Goal: Task Accomplishment & Management: Use online tool/utility

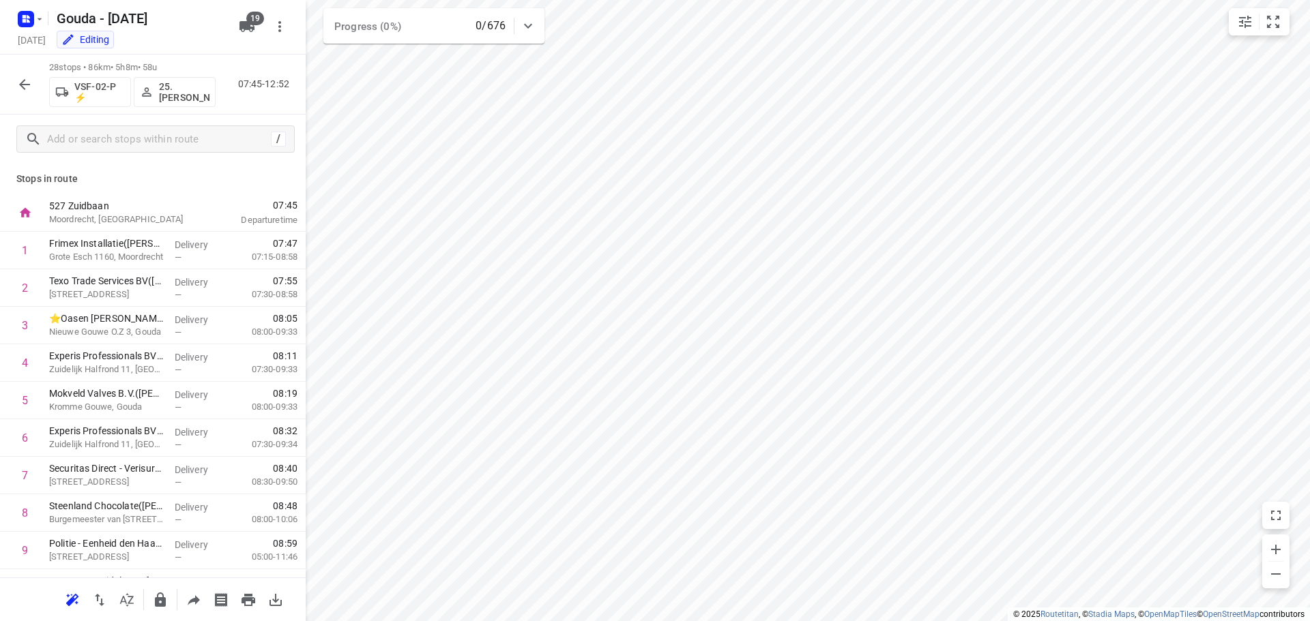
scroll to position [742, 0]
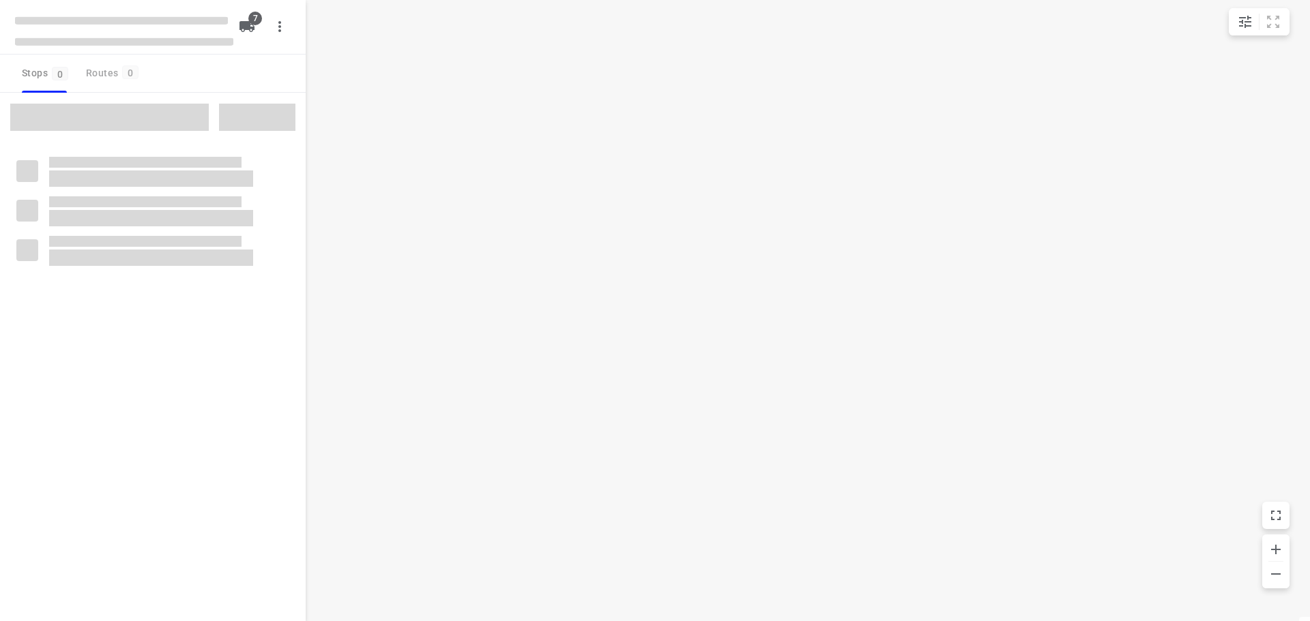
type input "distance"
checkbox input "true"
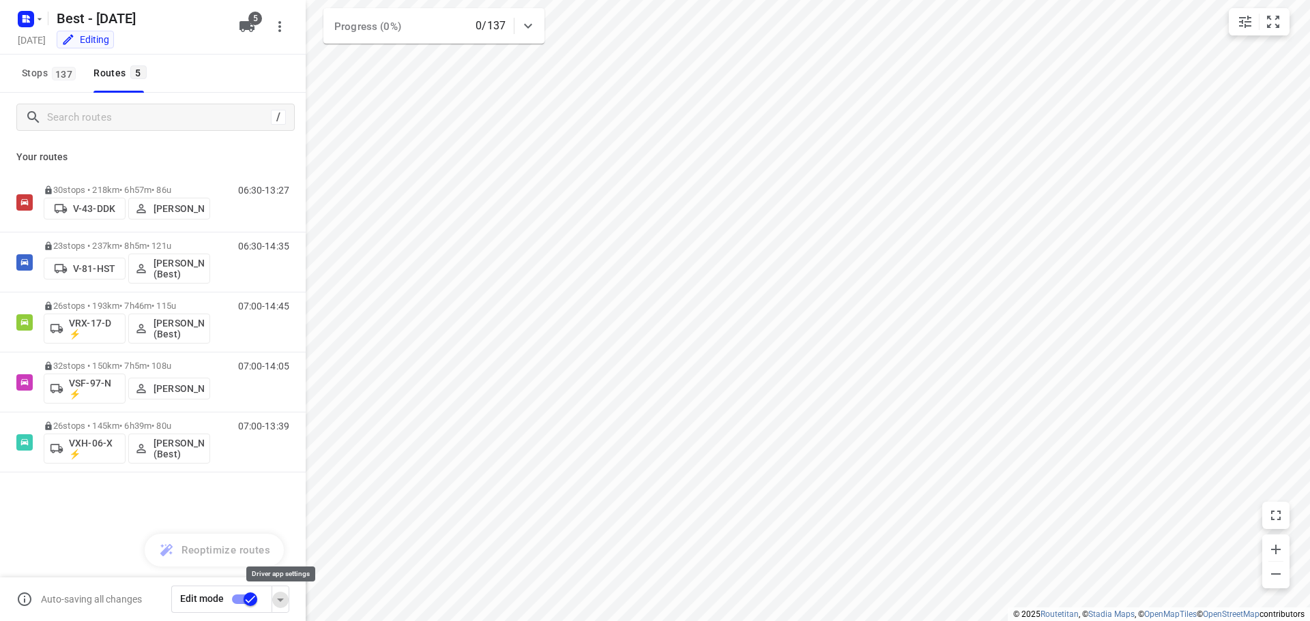
click at [276, 604] on icon "button" at bounding box center [280, 600] width 16 height 16
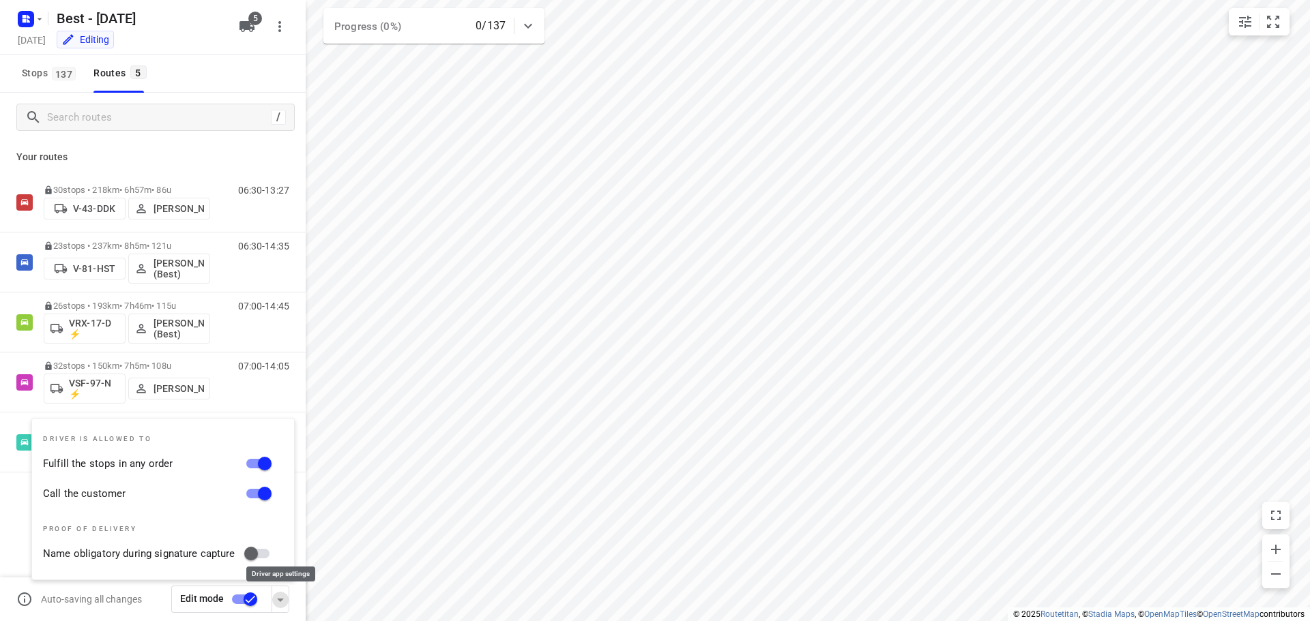
click at [276, 604] on icon "button" at bounding box center [280, 600] width 16 height 16
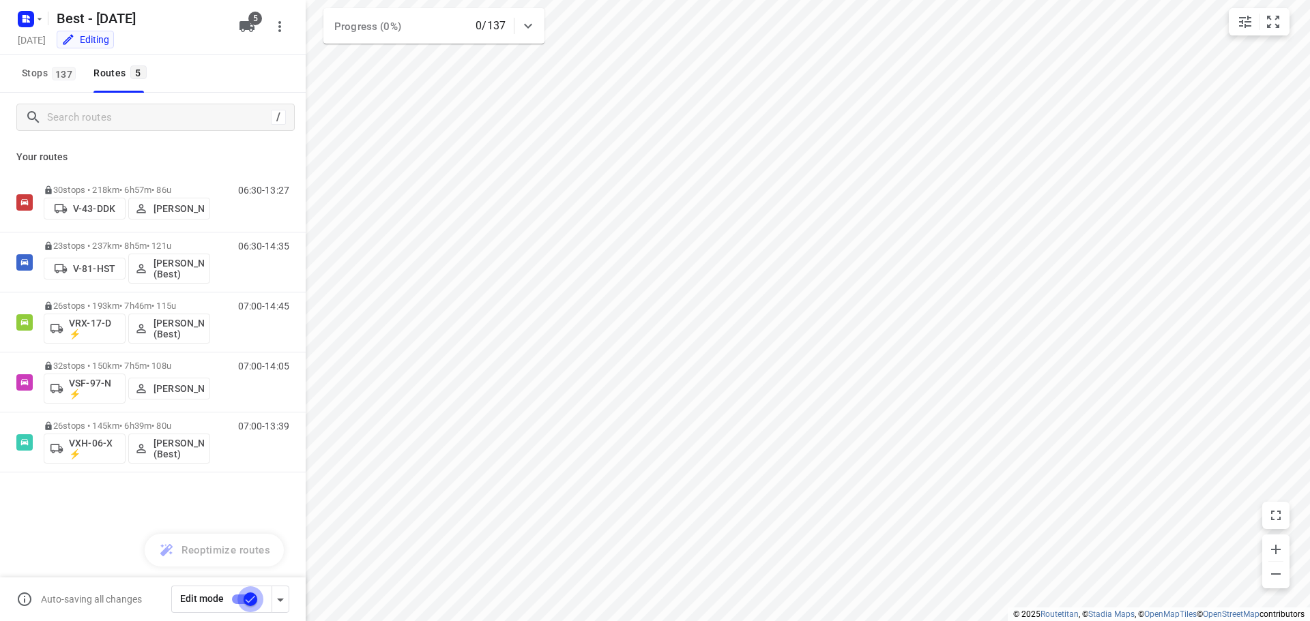
click at [249, 602] on input "checkbox" at bounding box center [250, 600] width 78 height 26
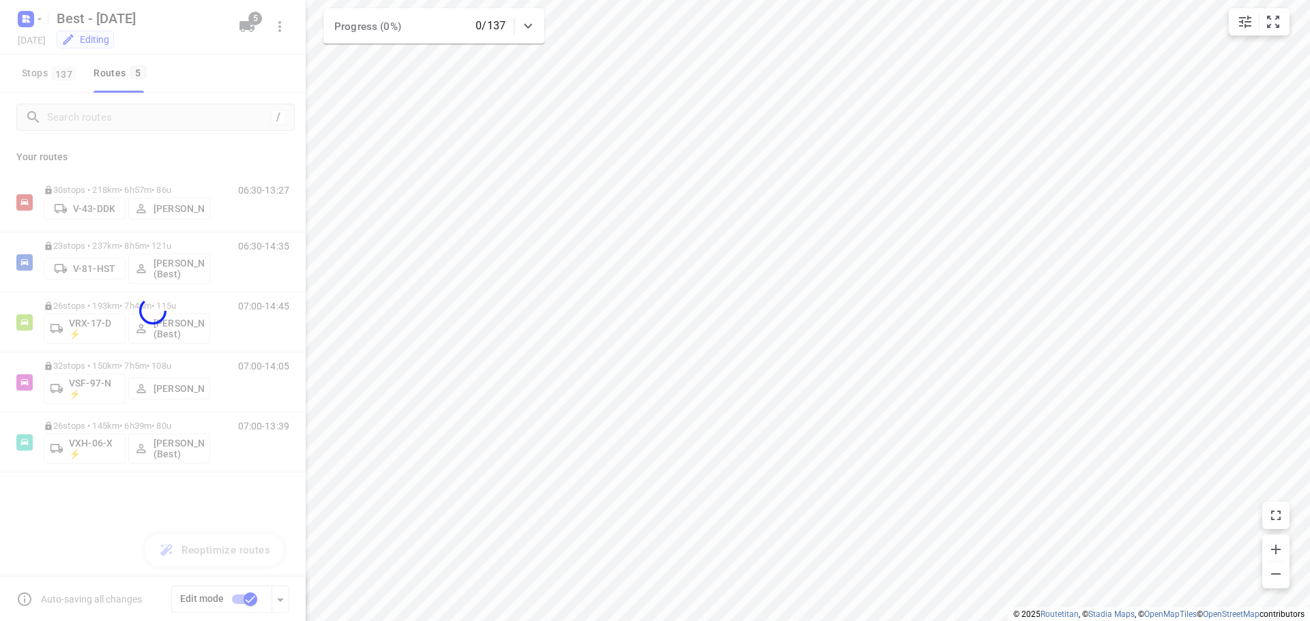
checkbox input "false"
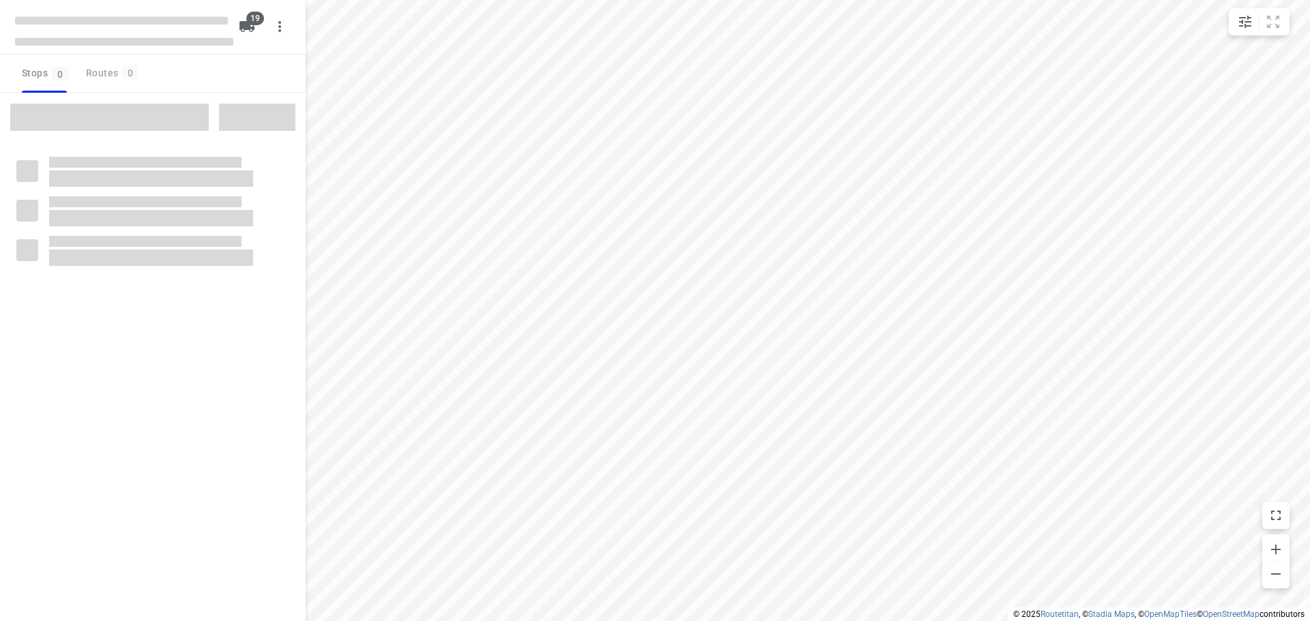
checkbox input "true"
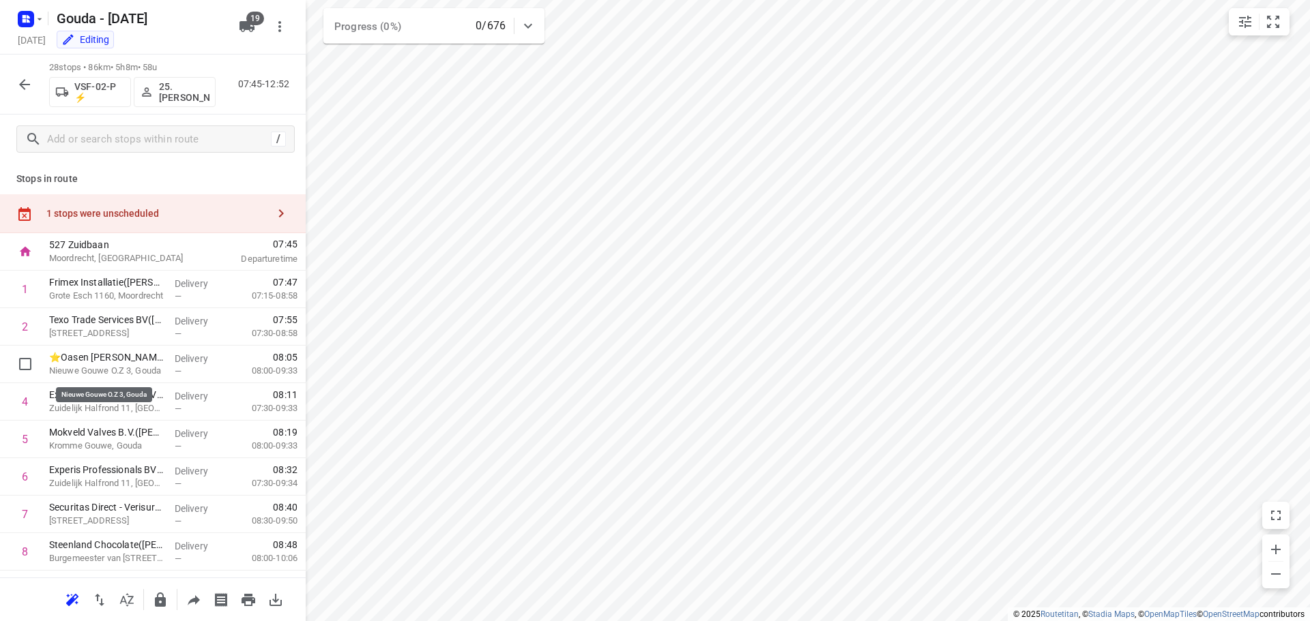
drag, startPoint x: 147, startPoint y: 219, endPoint x: 233, endPoint y: 201, distance: 87.9
click at [147, 219] on div "1 stops were unscheduled" at bounding box center [156, 213] width 221 height 11
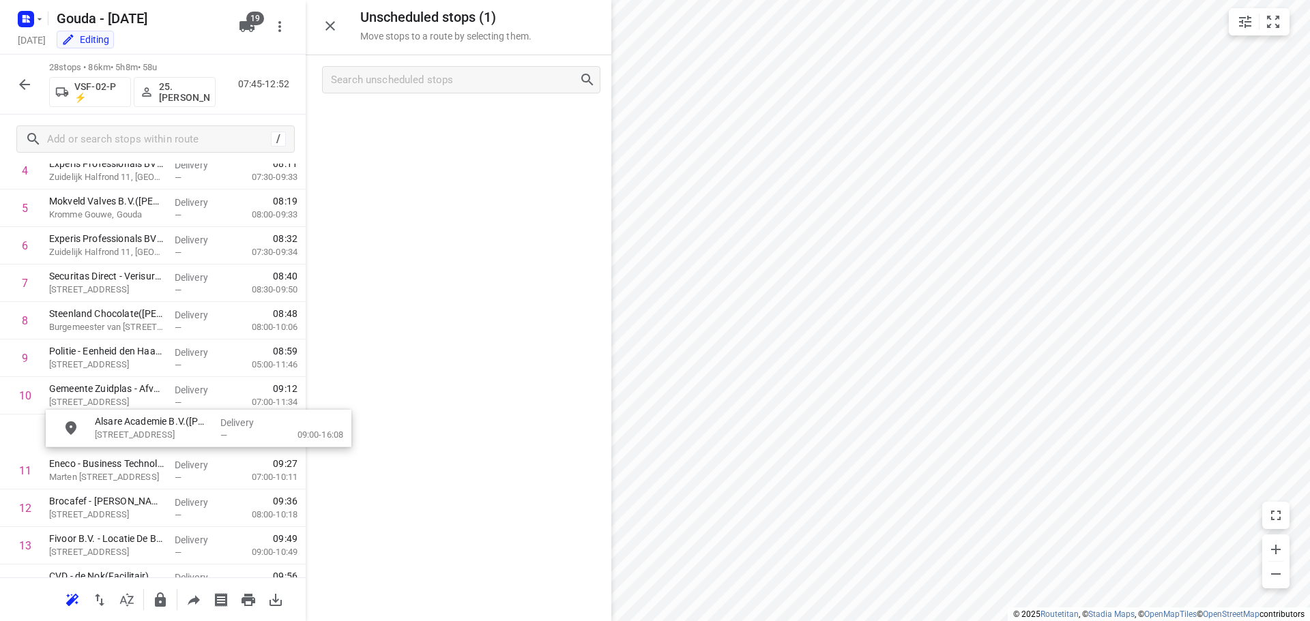
scroll to position [237, 0]
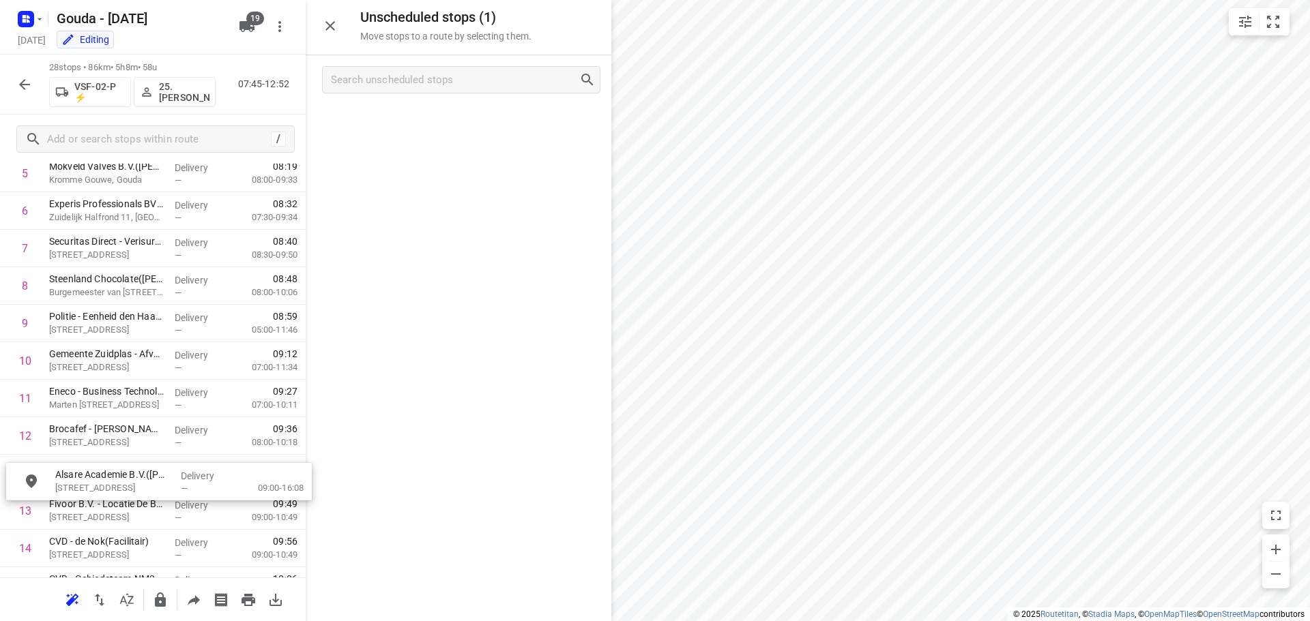
drag, startPoint x: 430, startPoint y: 121, endPoint x: 128, endPoint y: 483, distance: 471.2
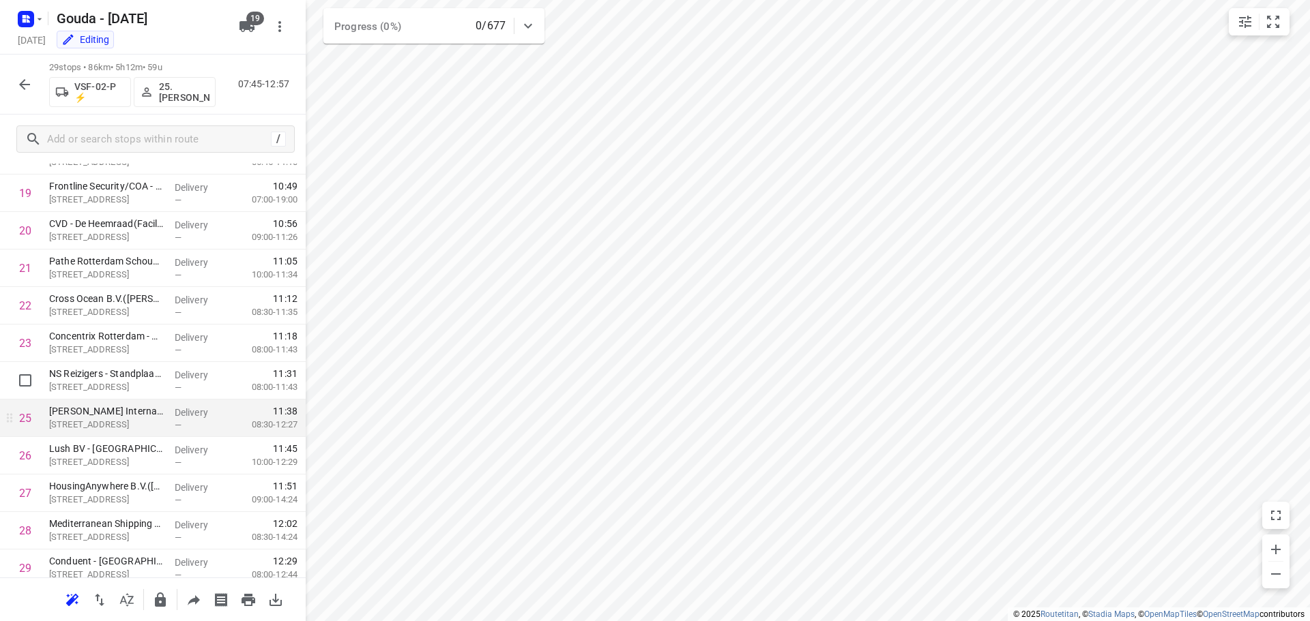
scroll to position [780, 0]
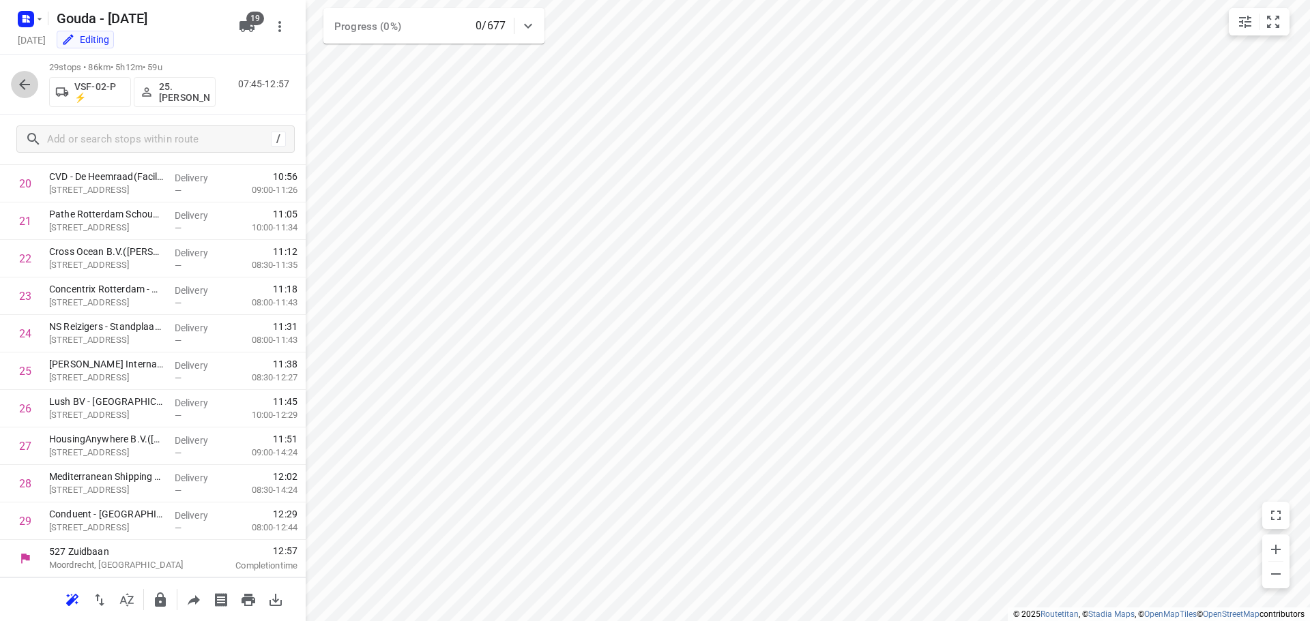
click at [28, 83] on icon "button" at bounding box center [24, 84] width 16 height 16
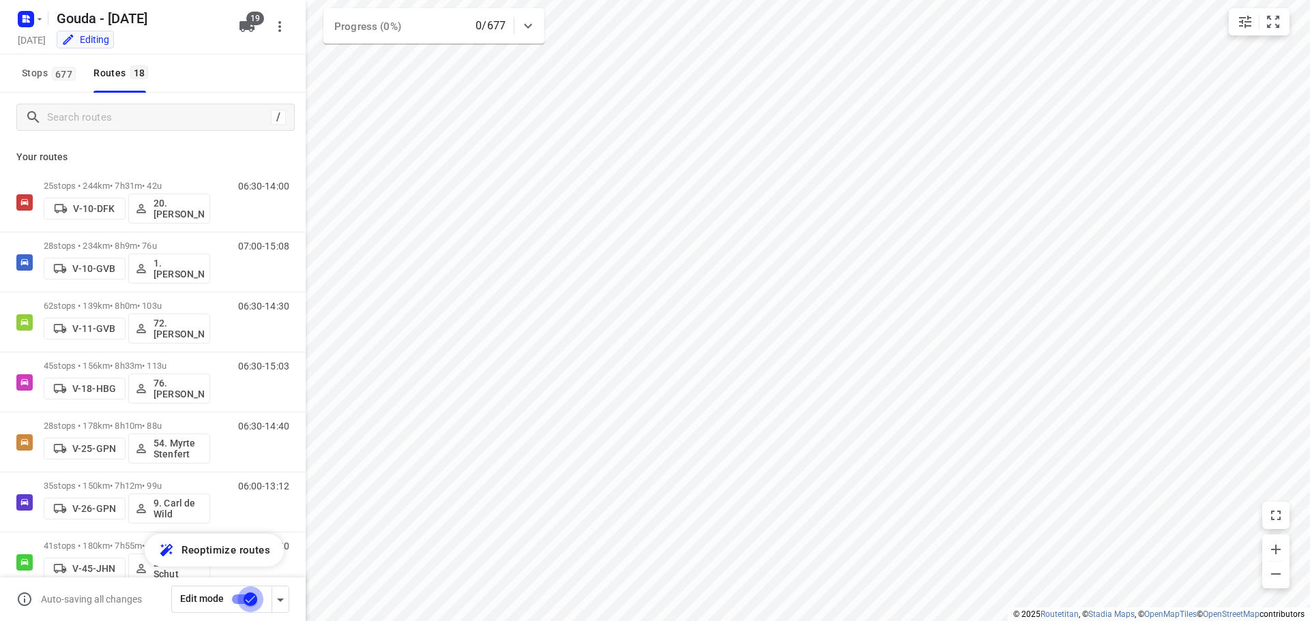
click at [252, 589] on input "checkbox" at bounding box center [250, 600] width 78 height 26
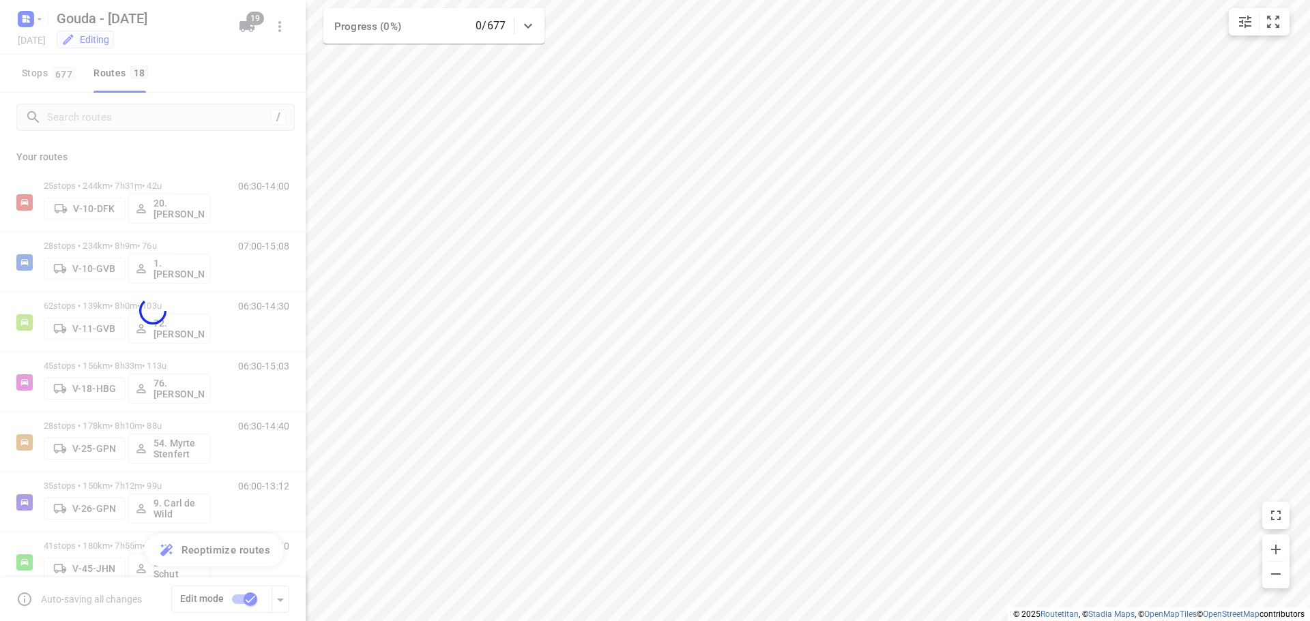
checkbox input "false"
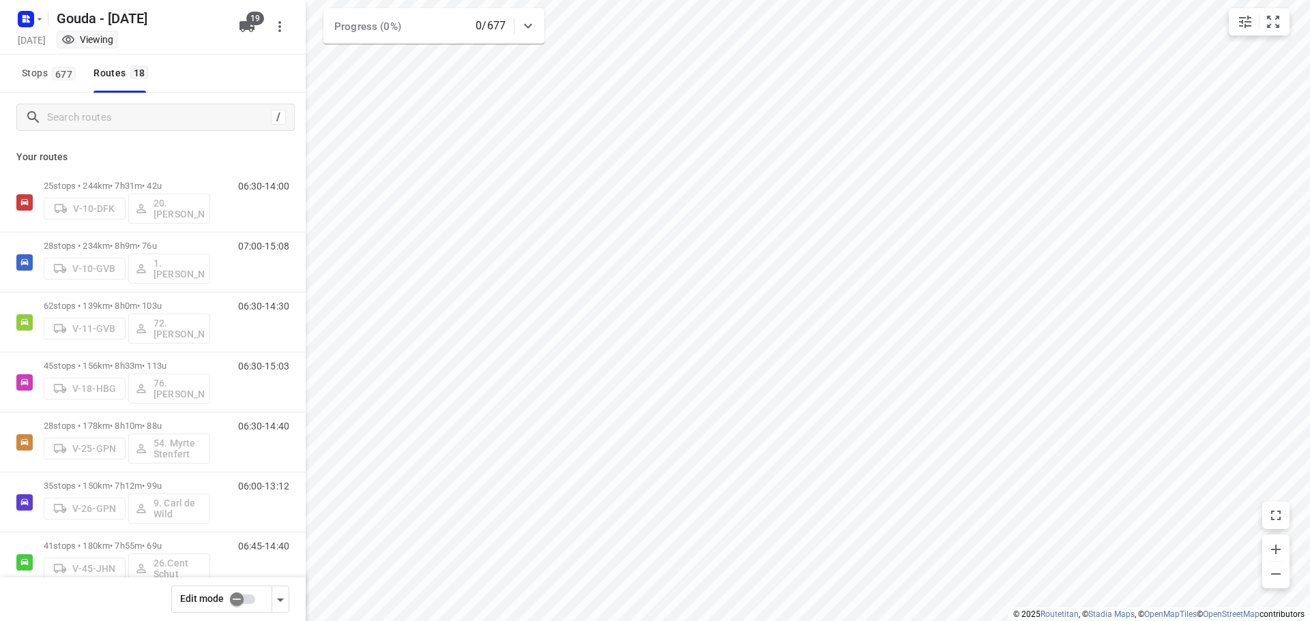
click at [276, 606] on icon "button" at bounding box center [280, 600] width 16 height 16
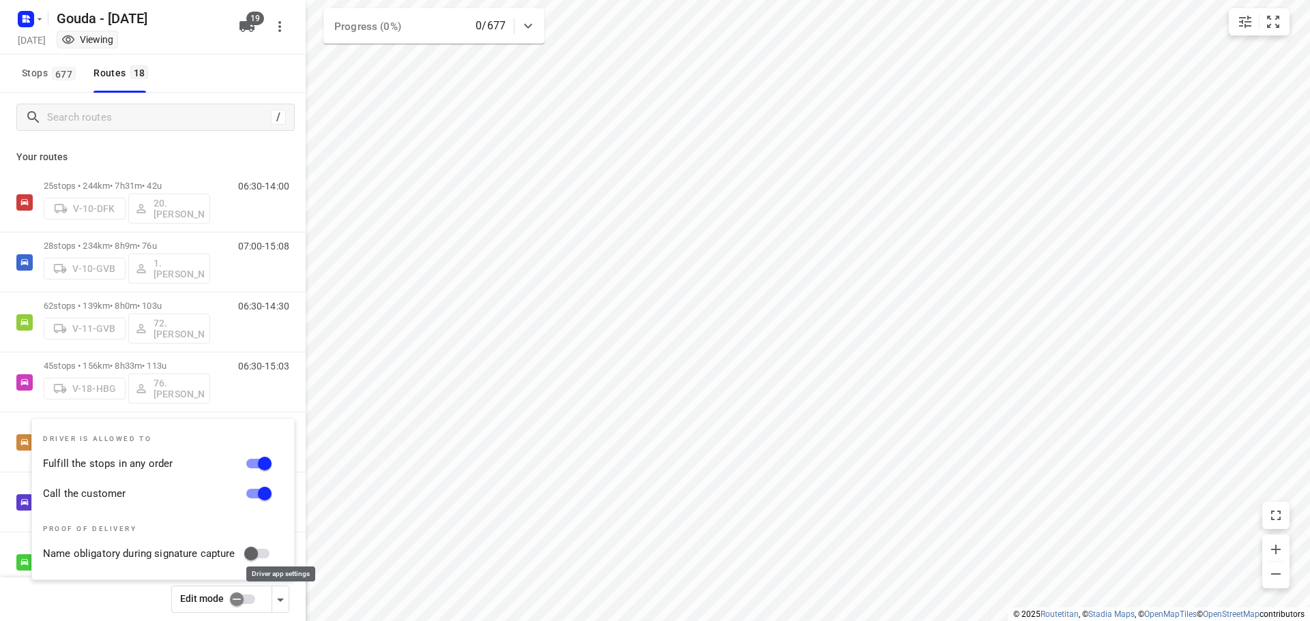
click at [276, 606] on icon "button" at bounding box center [280, 600] width 16 height 16
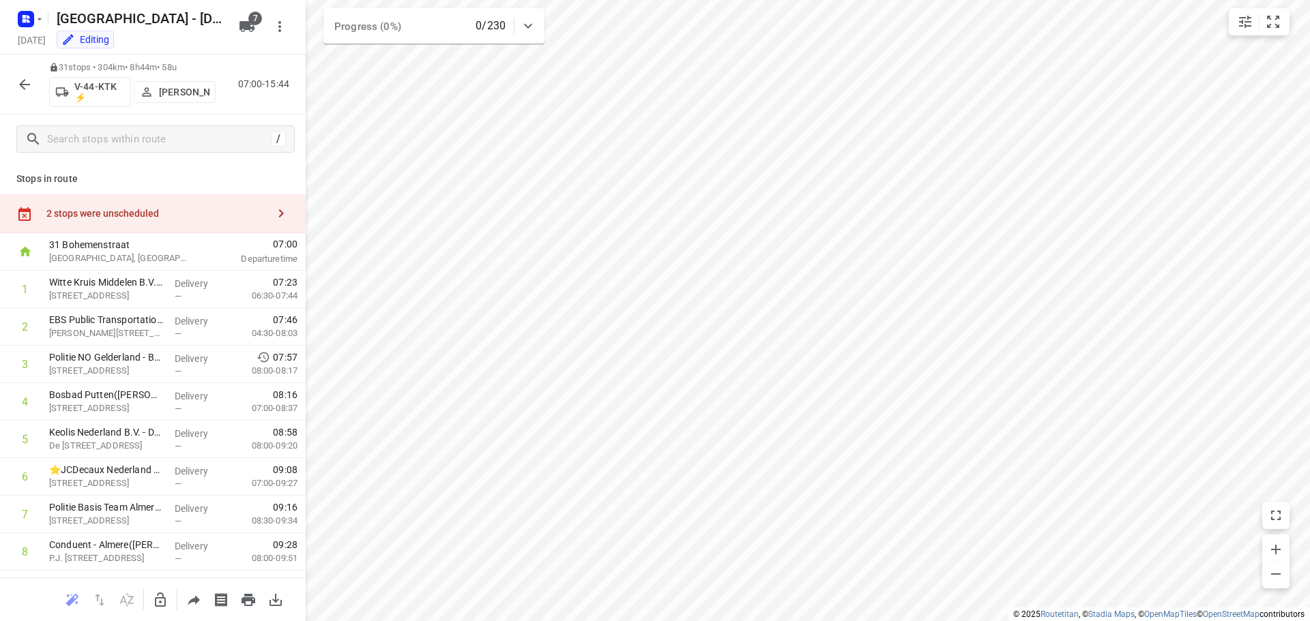
click at [137, 214] on div "2 stops were unscheduled" at bounding box center [156, 213] width 221 height 11
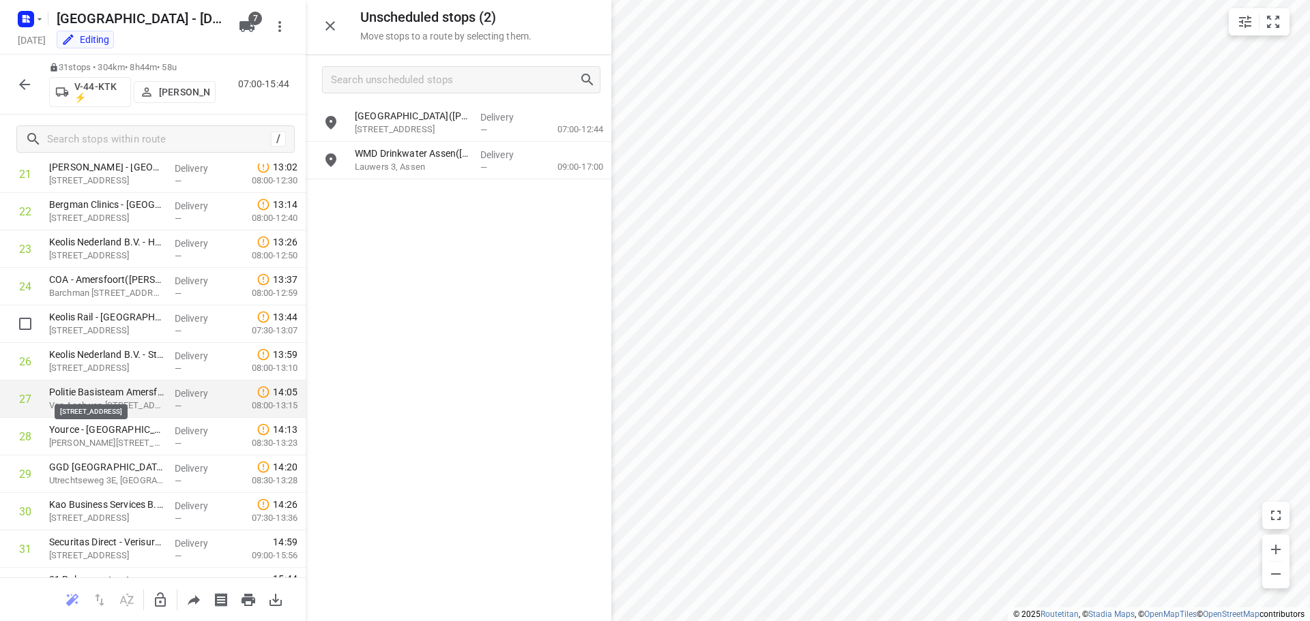
scroll to position [894, 0]
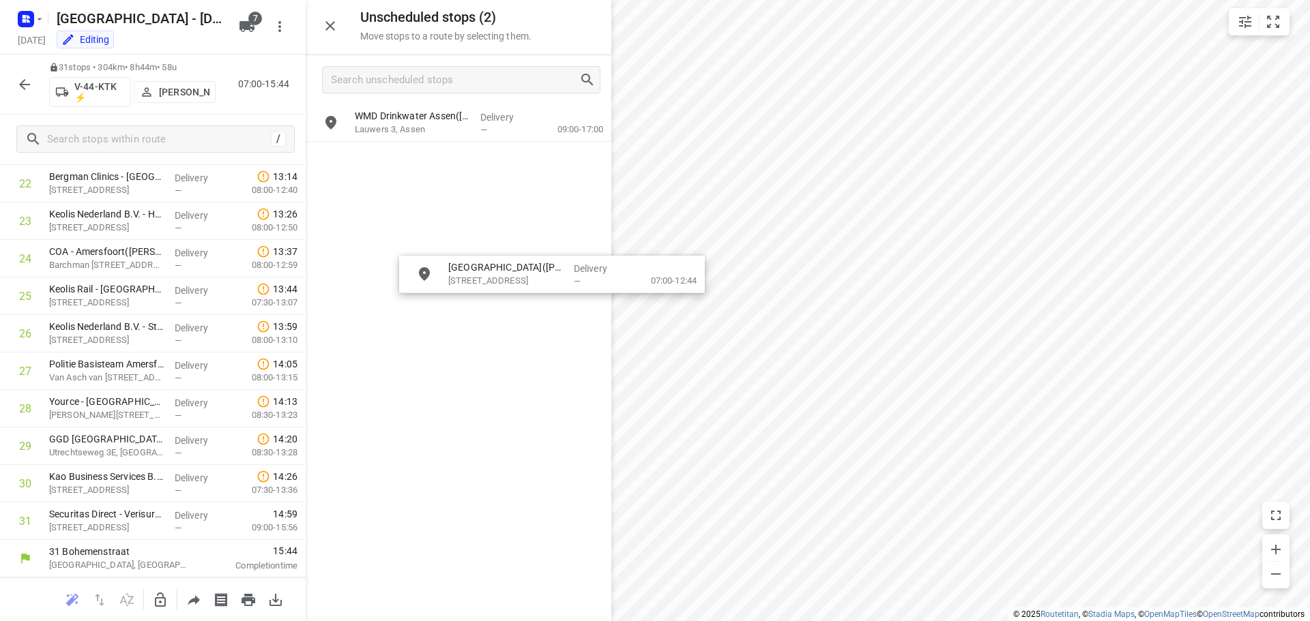
drag, startPoint x: 417, startPoint y: 122, endPoint x: 433, endPoint y: 311, distance: 189.7
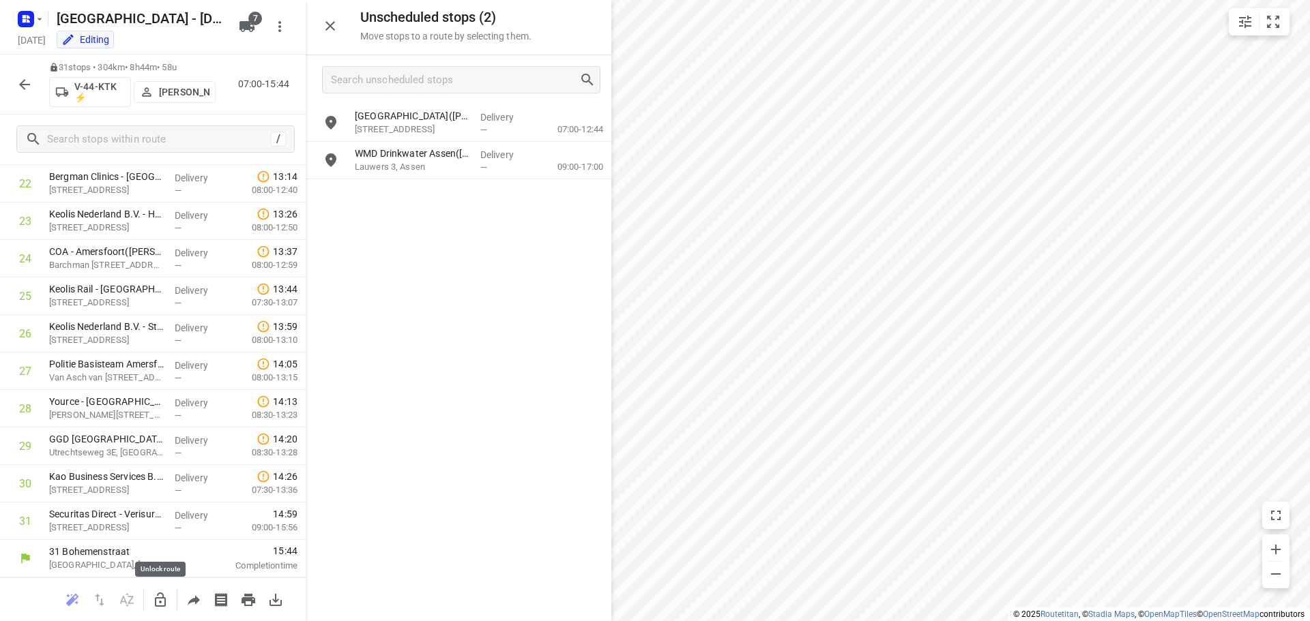
click at [166, 611] on button "button" at bounding box center [160, 600] width 27 height 27
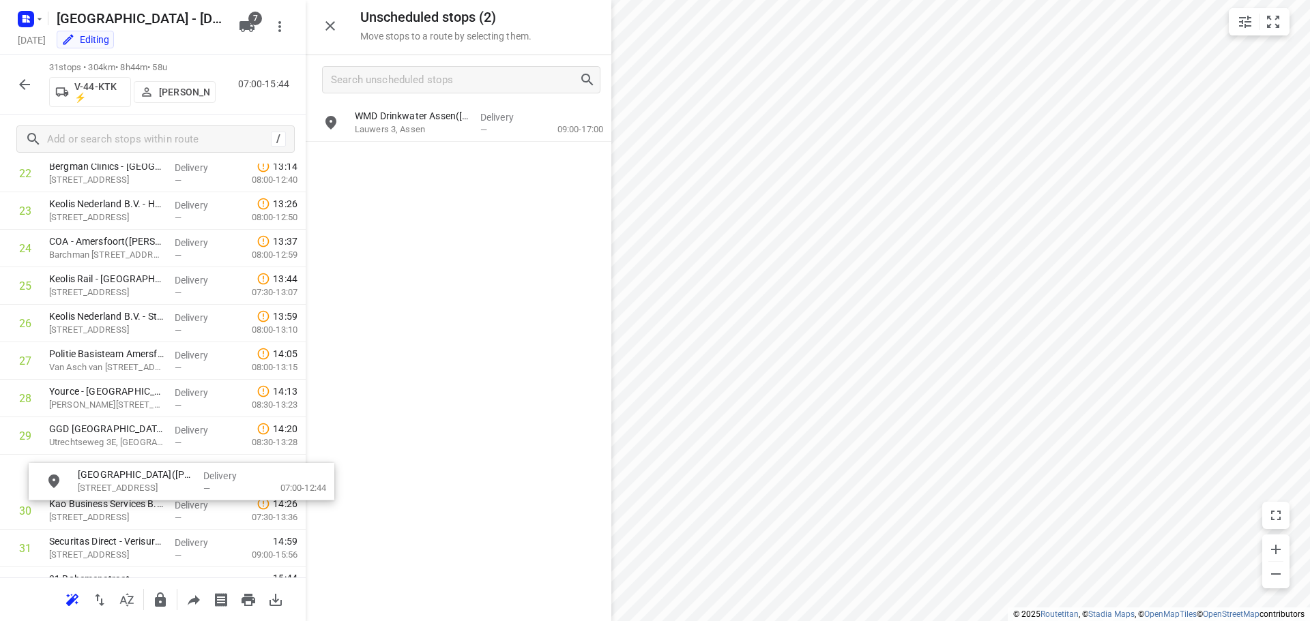
scroll to position [907, 0]
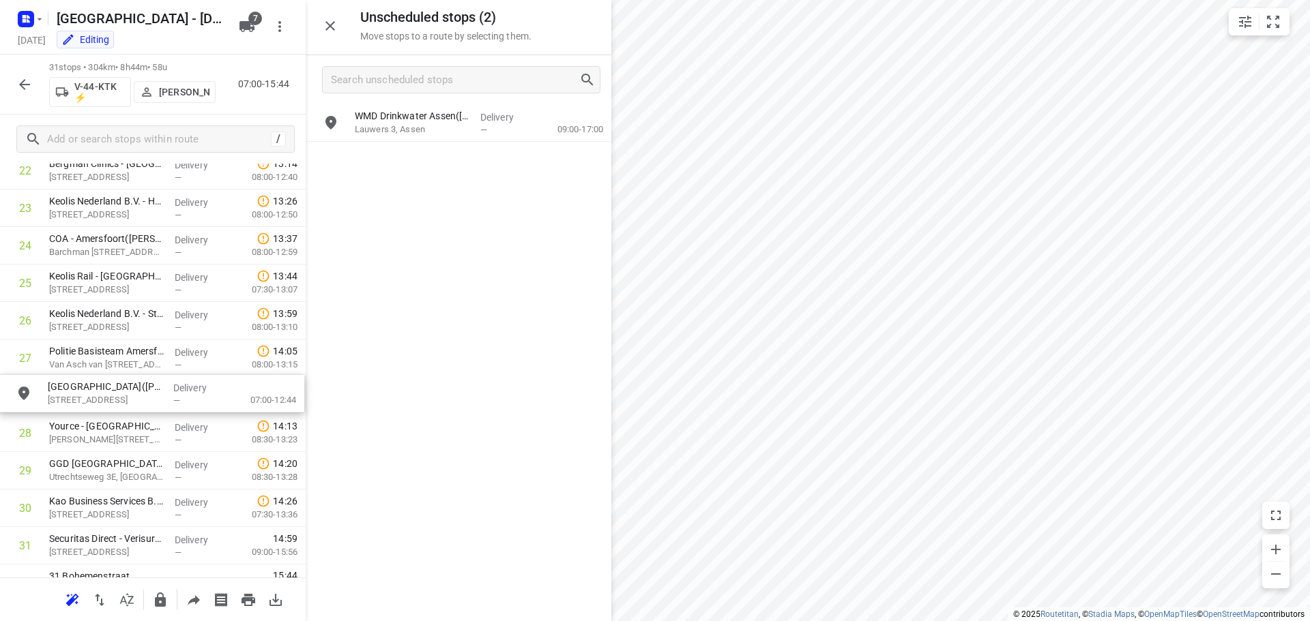
drag, startPoint x: 417, startPoint y: 116, endPoint x: 107, endPoint y: 399, distance: 420.1
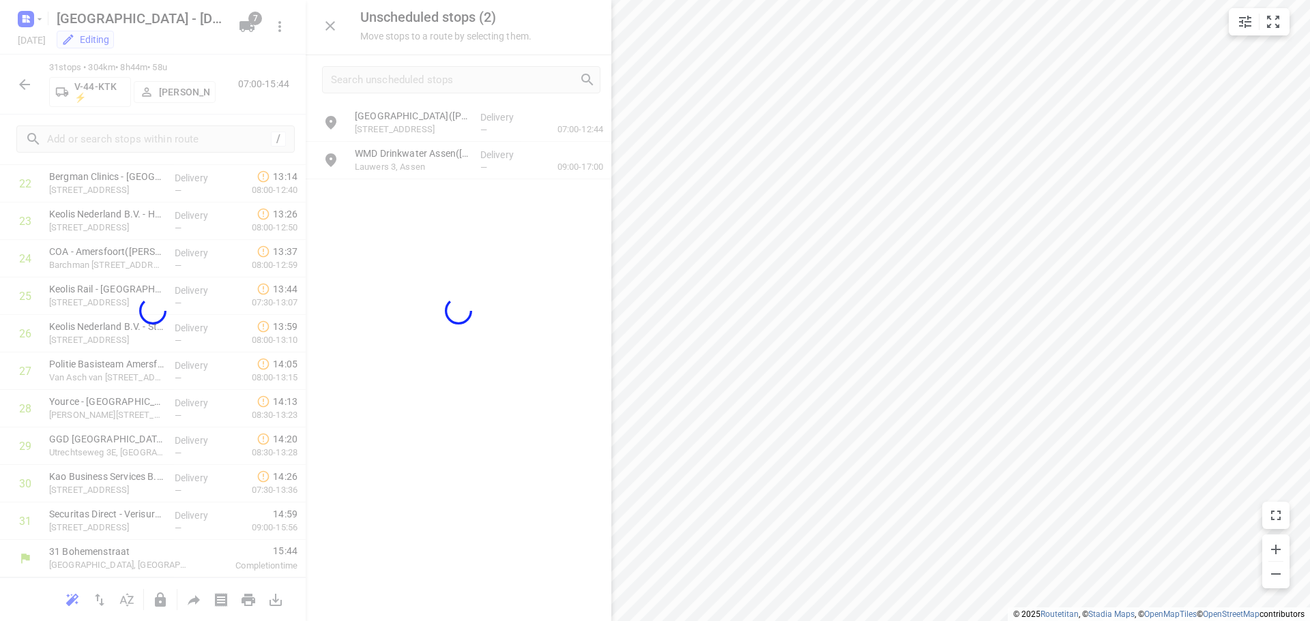
scroll to position [894, 0]
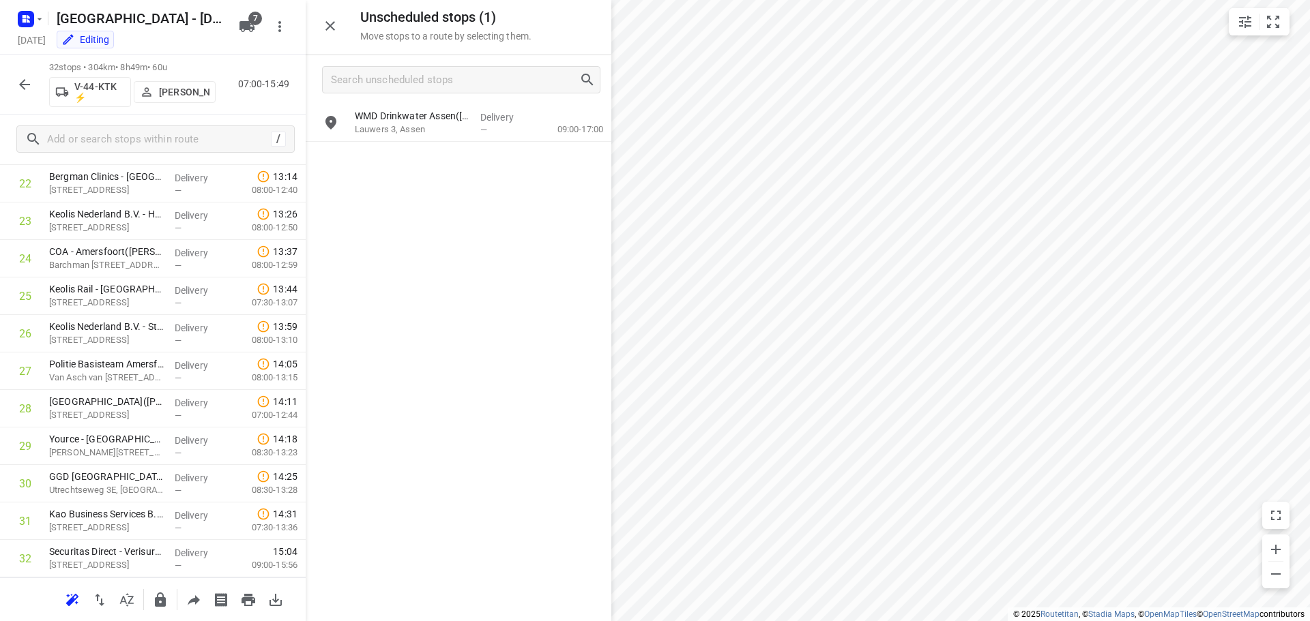
click at [326, 18] on icon "button" at bounding box center [330, 26] width 16 height 16
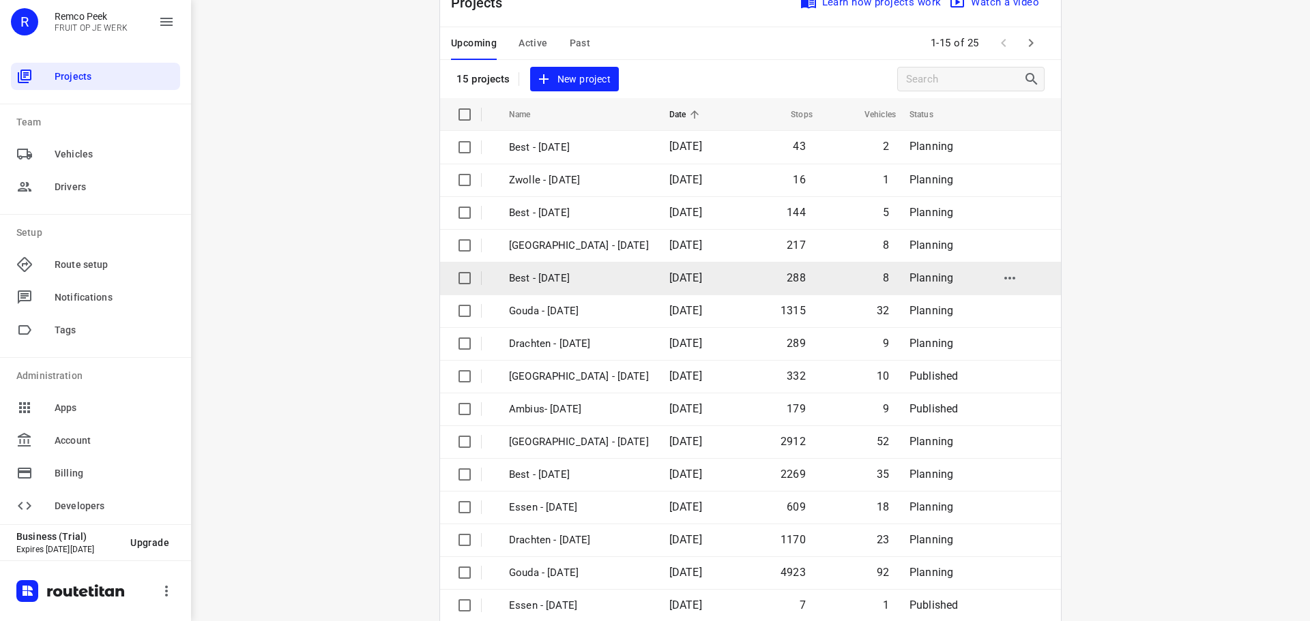
scroll to position [68, 0]
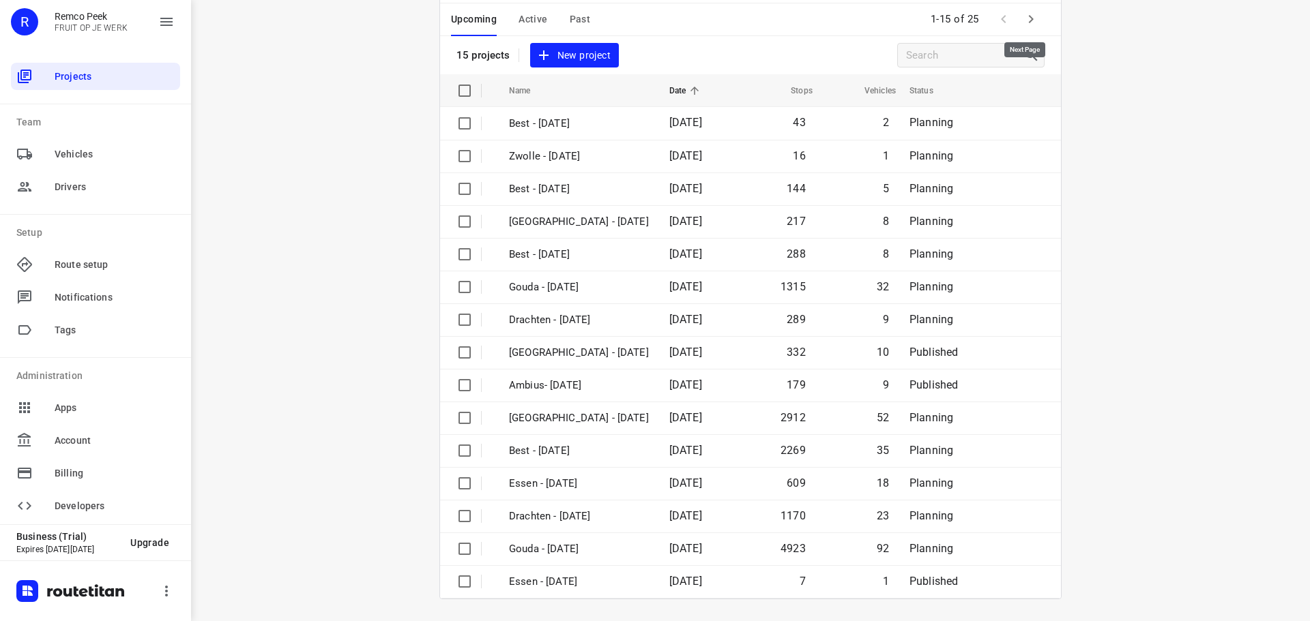
click at [1027, 23] on icon "button" at bounding box center [1031, 19] width 16 height 16
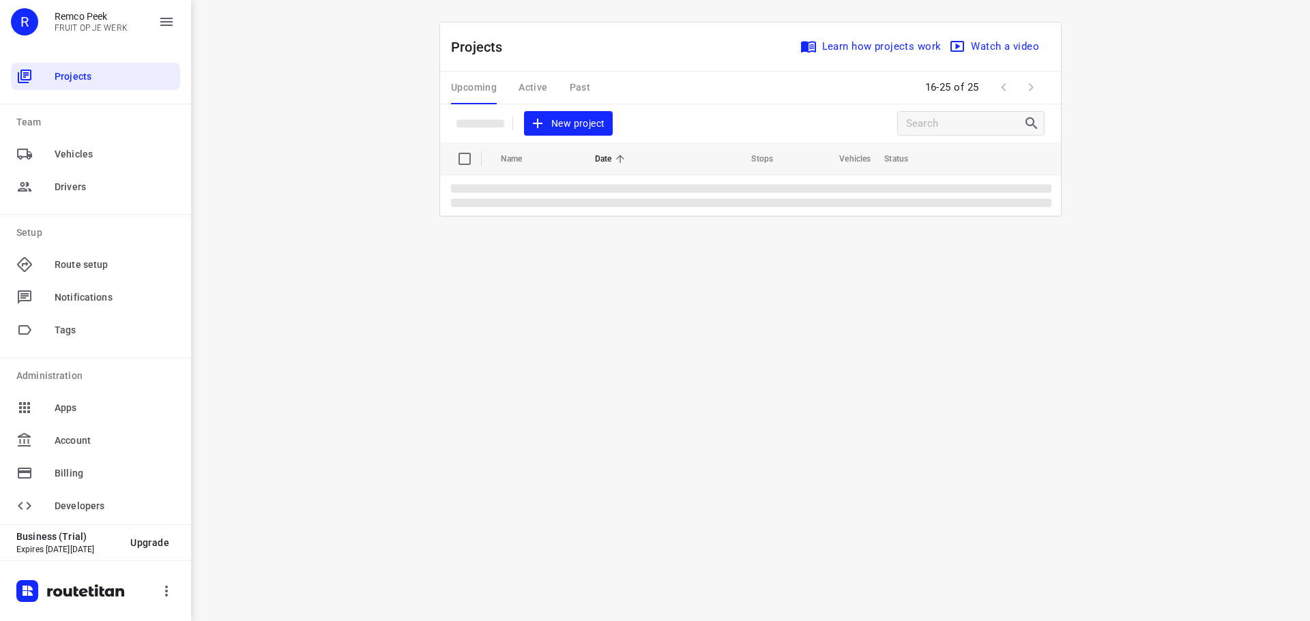
scroll to position [0, 0]
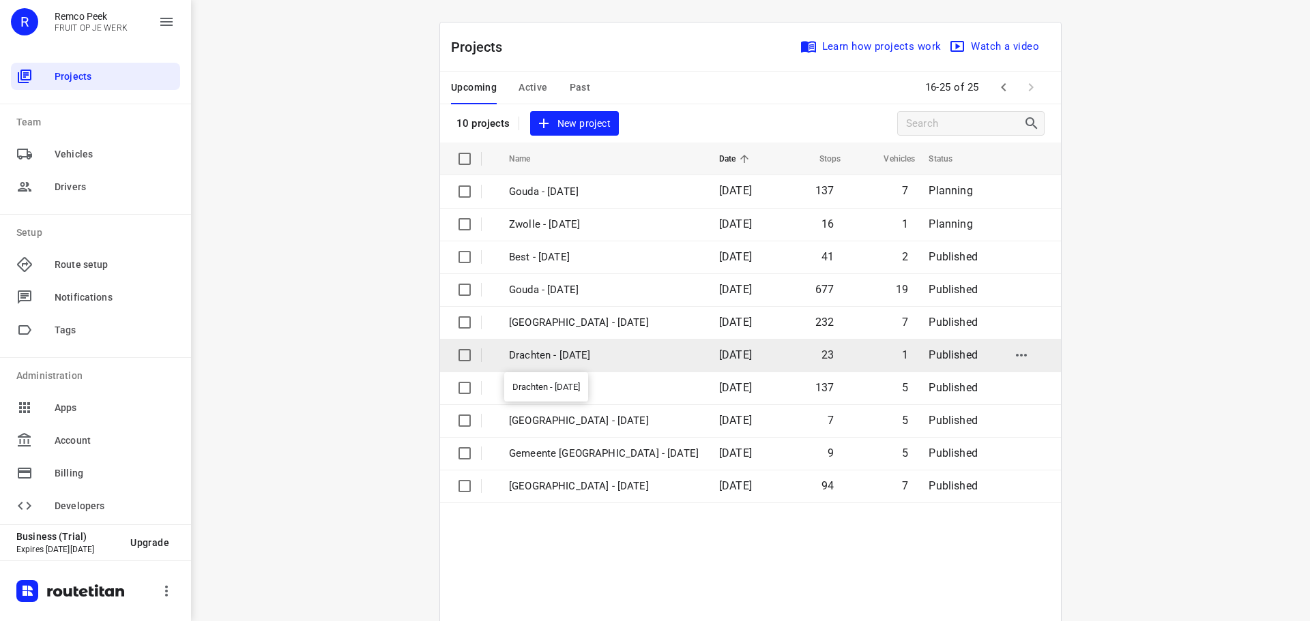
click at [577, 349] on p "Drachten - Thursday" at bounding box center [604, 356] width 190 height 16
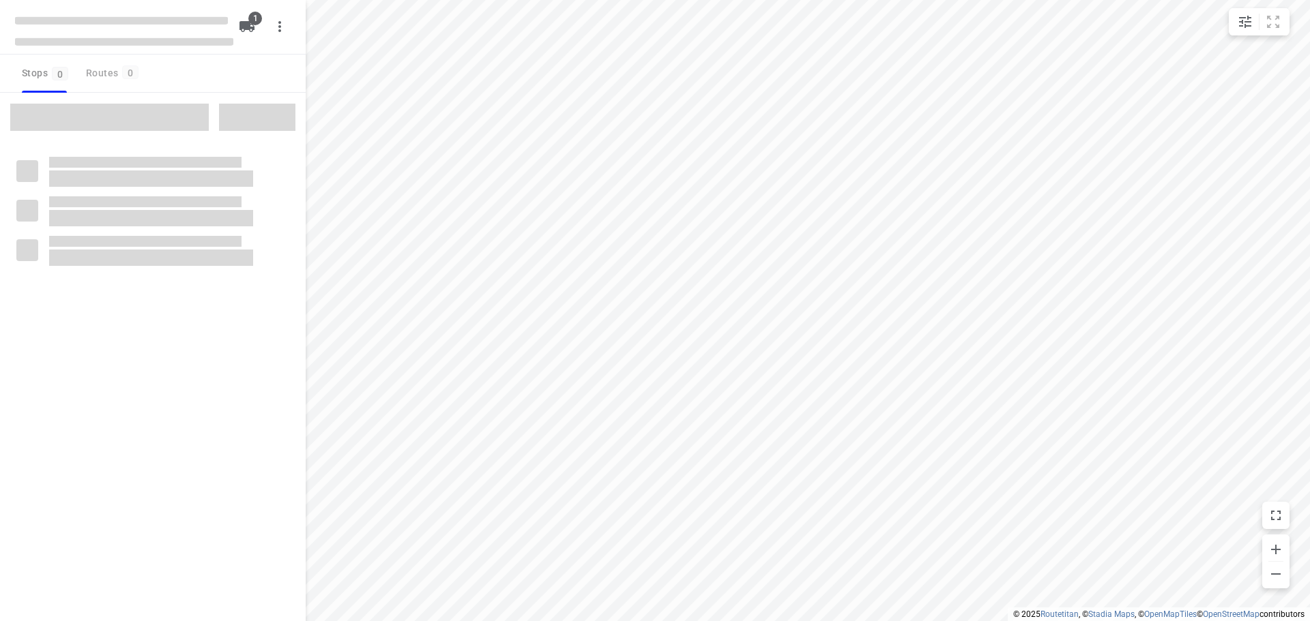
type input "distance"
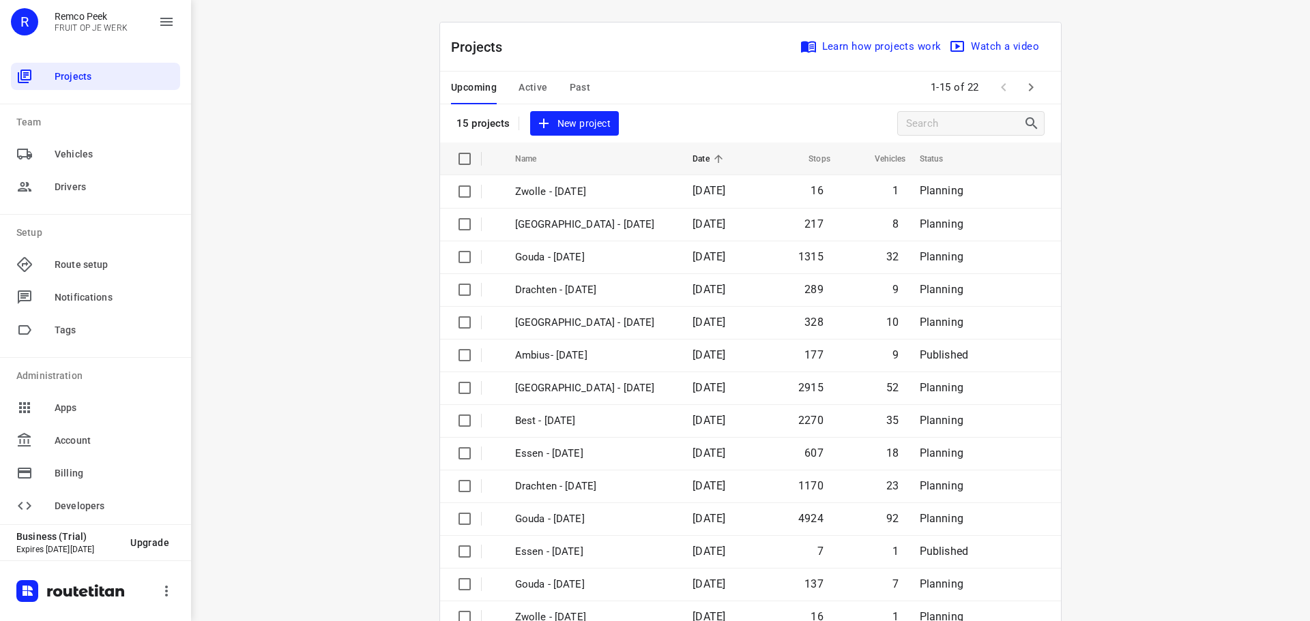
scroll to position [68, 0]
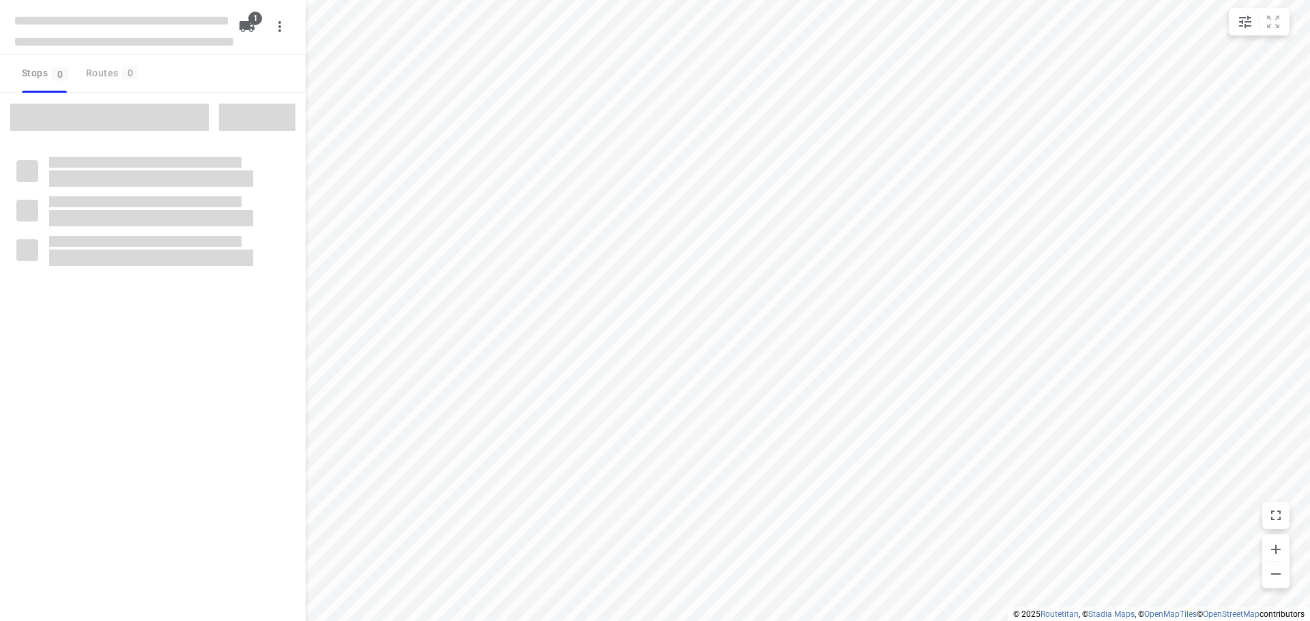
type input "distance"
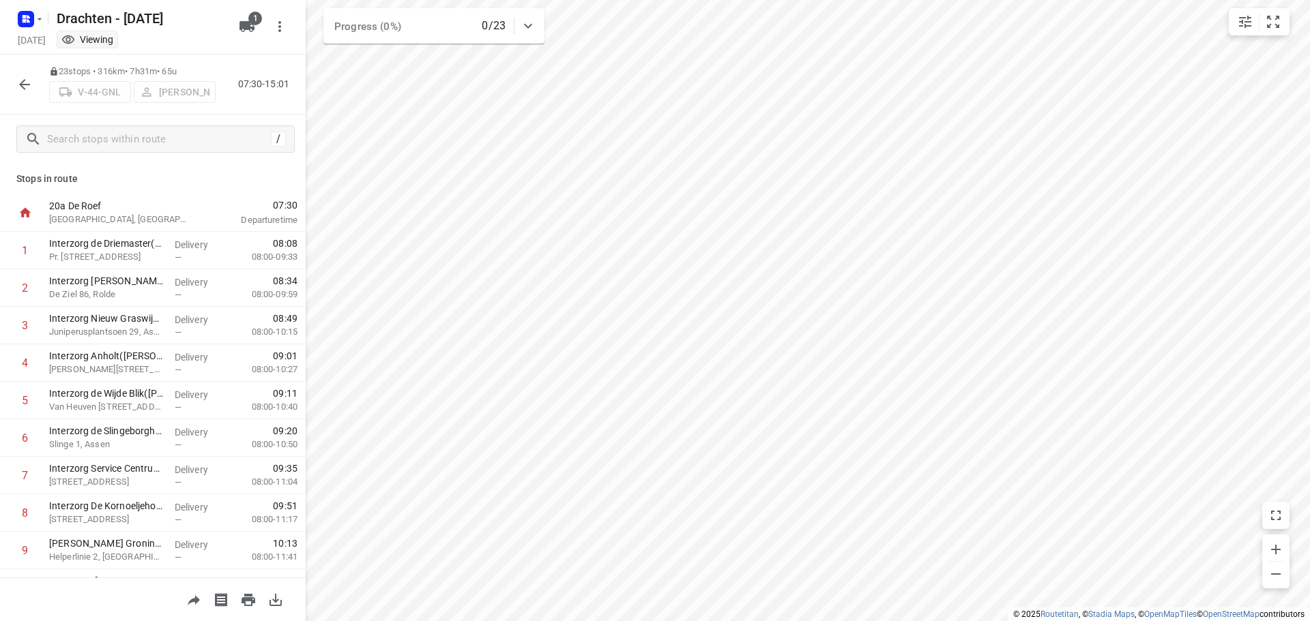
click at [28, 78] on icon "button" at bounding box center [24, 84] width 16 height 16
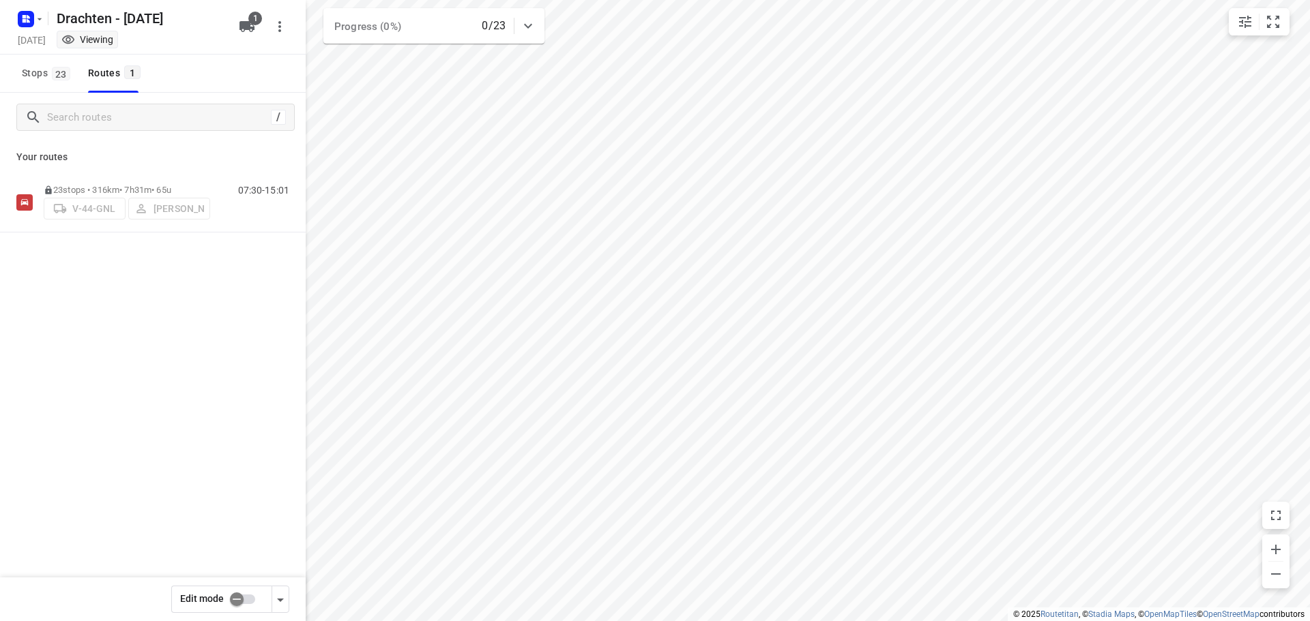
click at [282, 593] on icon "button" at bounding box center [280, 600] width 16 height 16
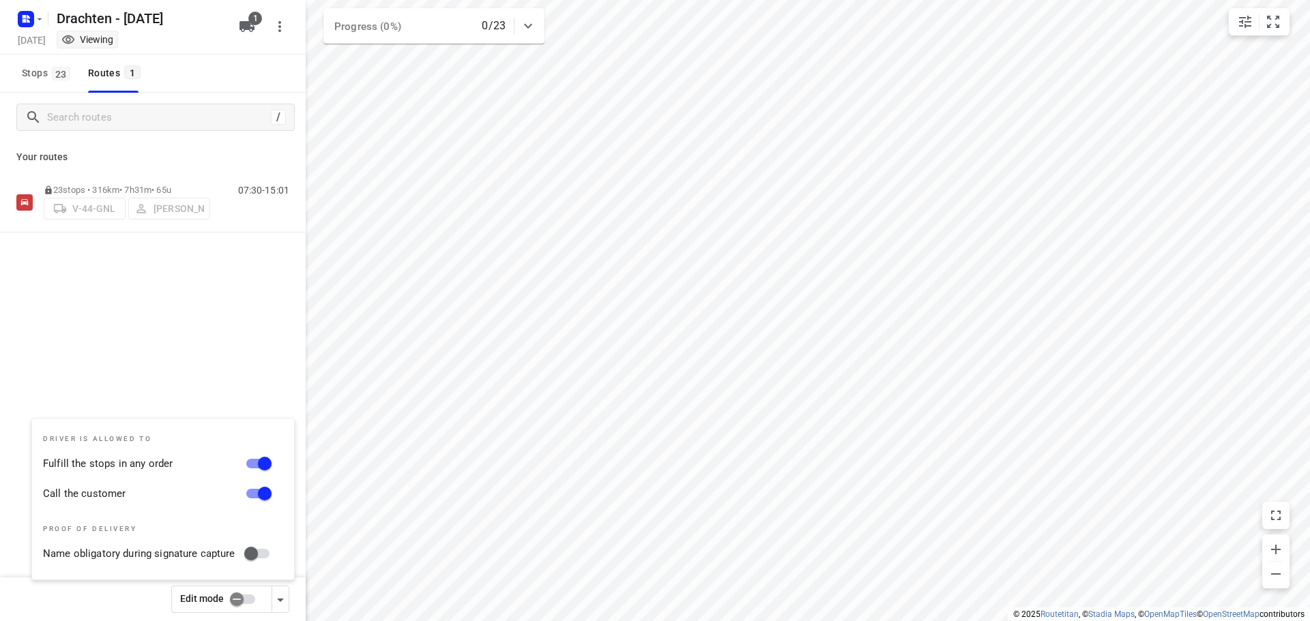
click at [247, 604] on input "checkbox" at bounding box center [237, 600] width 78 height 26
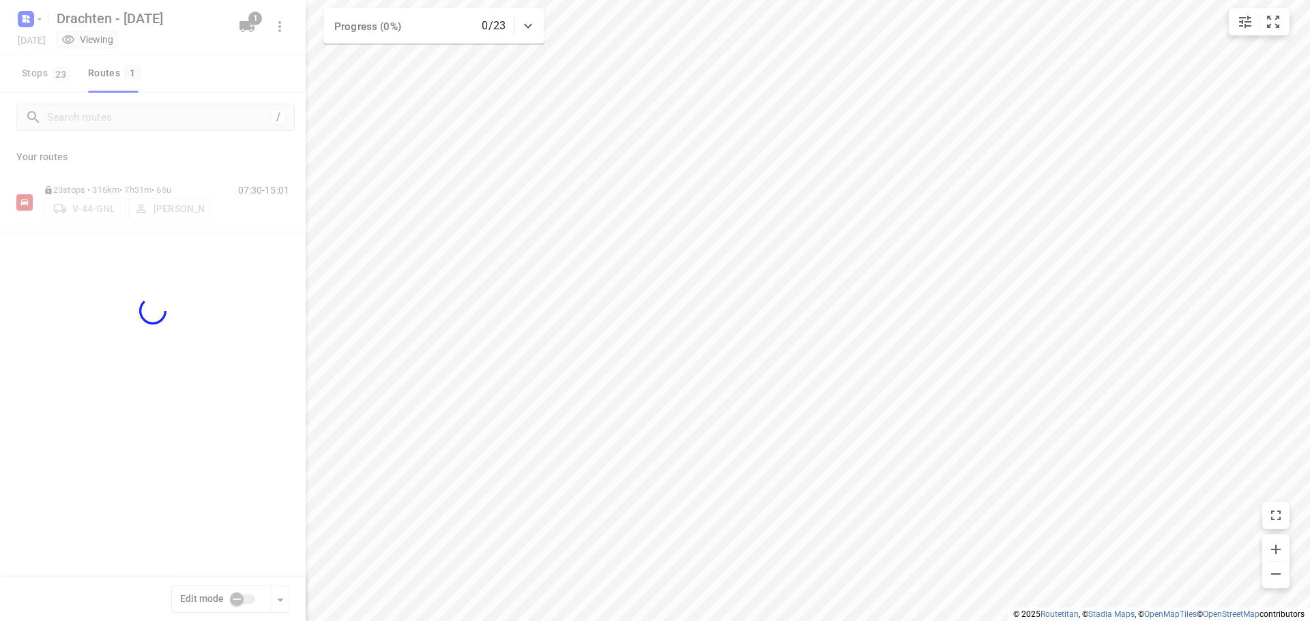
click at [229, 407] on div at bounding box center [153, 310] width 306 height 621
checkbox input "true"
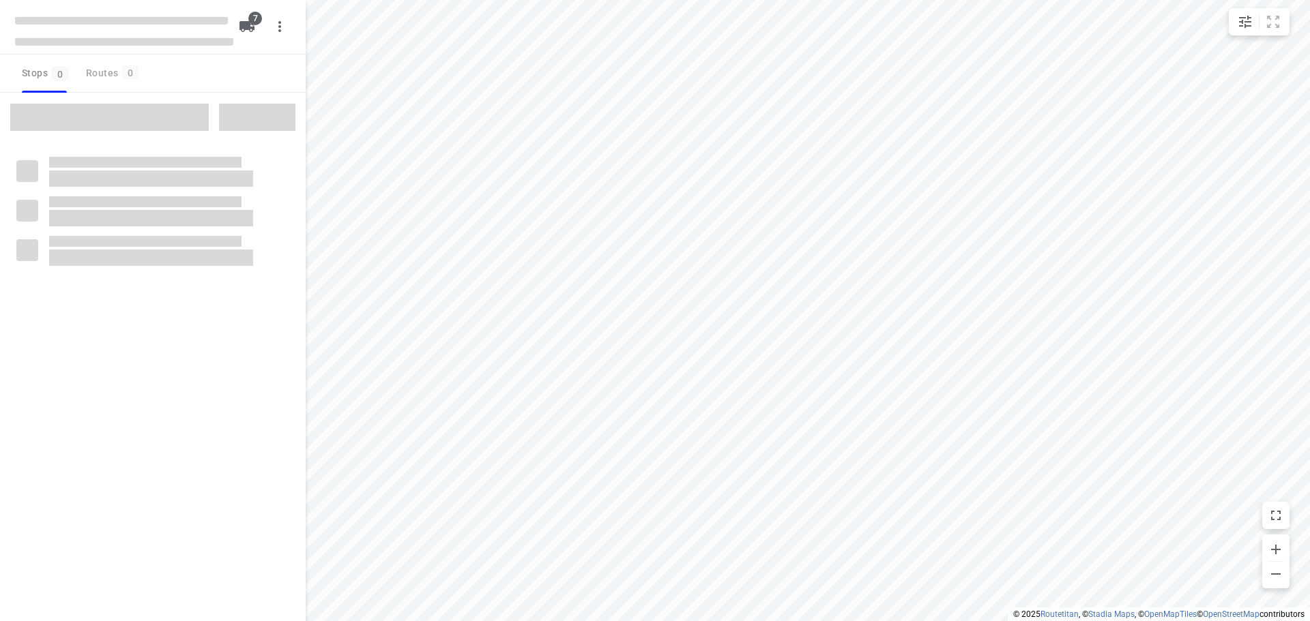
type input "distance"
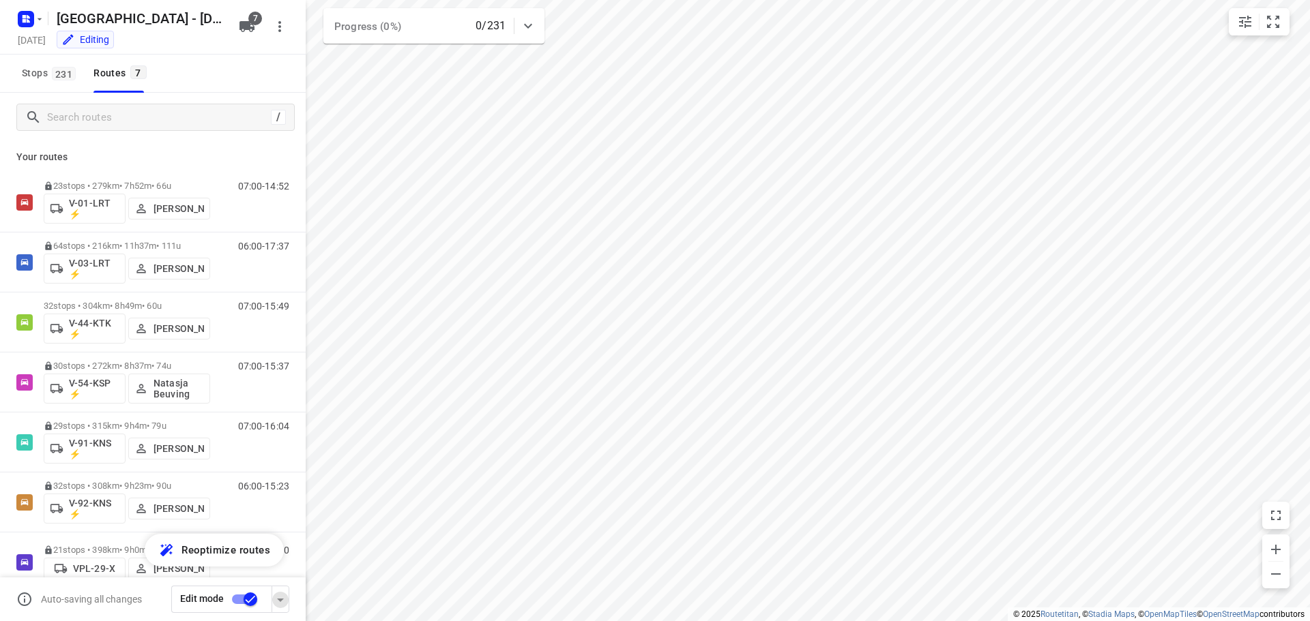
click at [279, 600] on icon "button" at bounding box center [280, 600] width 7 height 3
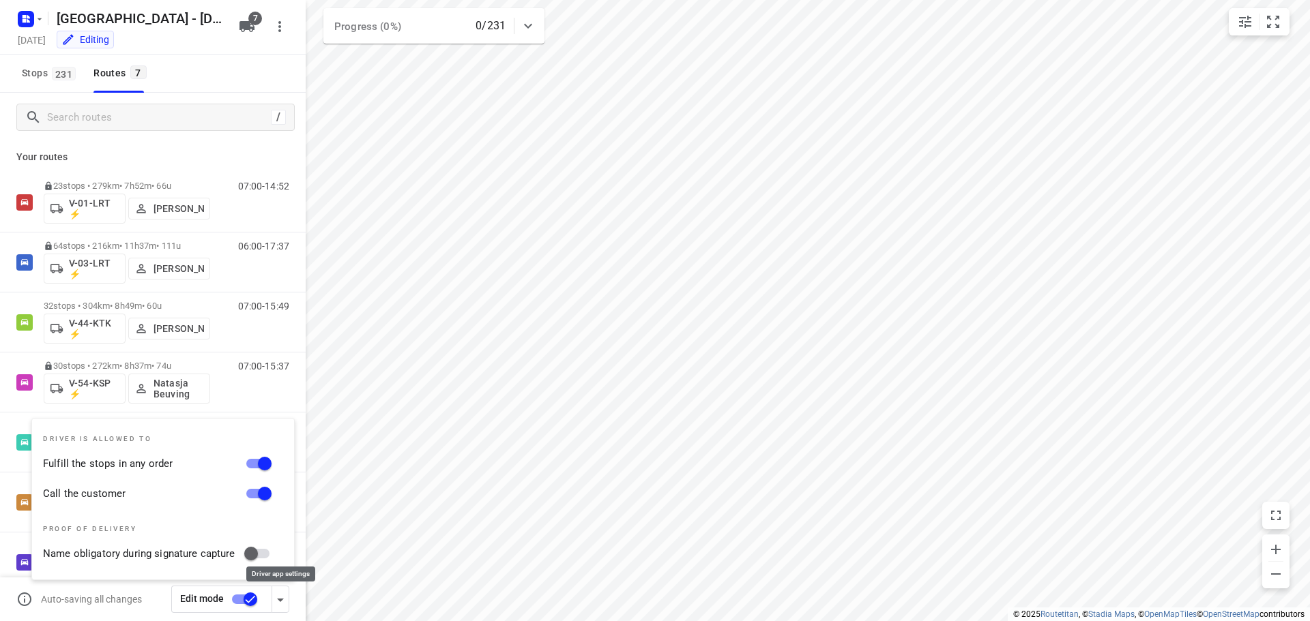
click at [279, 600] on icon "button" at bounding box center [280, 600] width 7 height 3
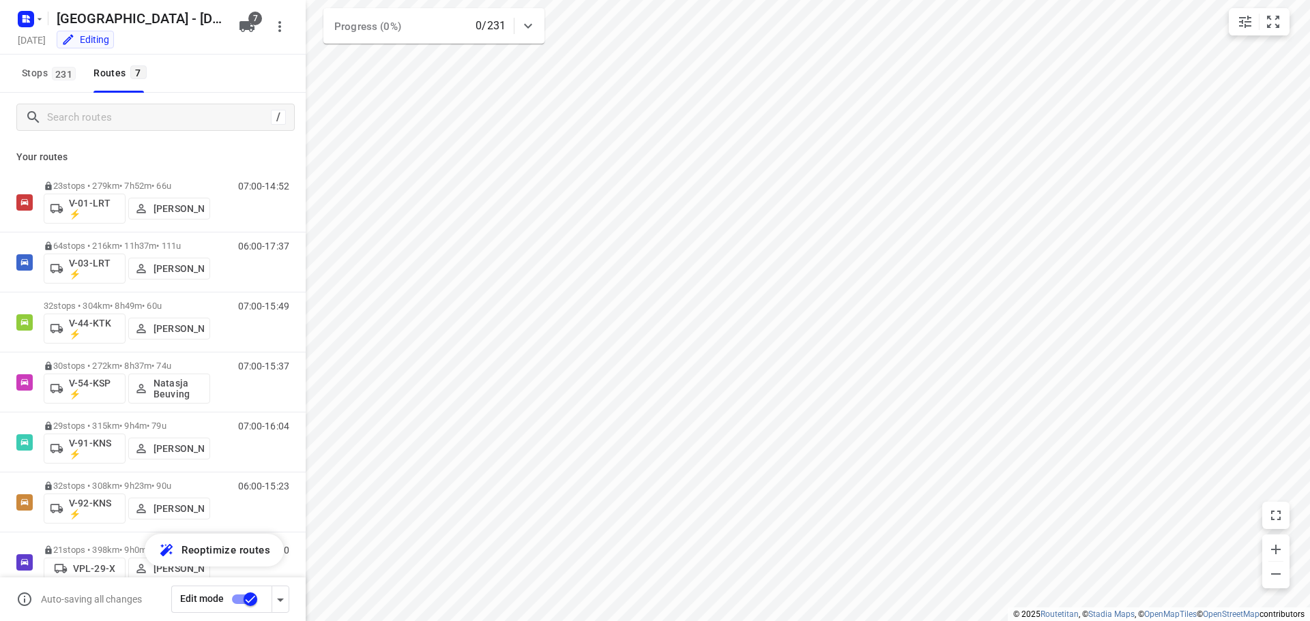
click at [256, 598] on input "checkbox" at bounding box center [250, 600] width 78 height 26
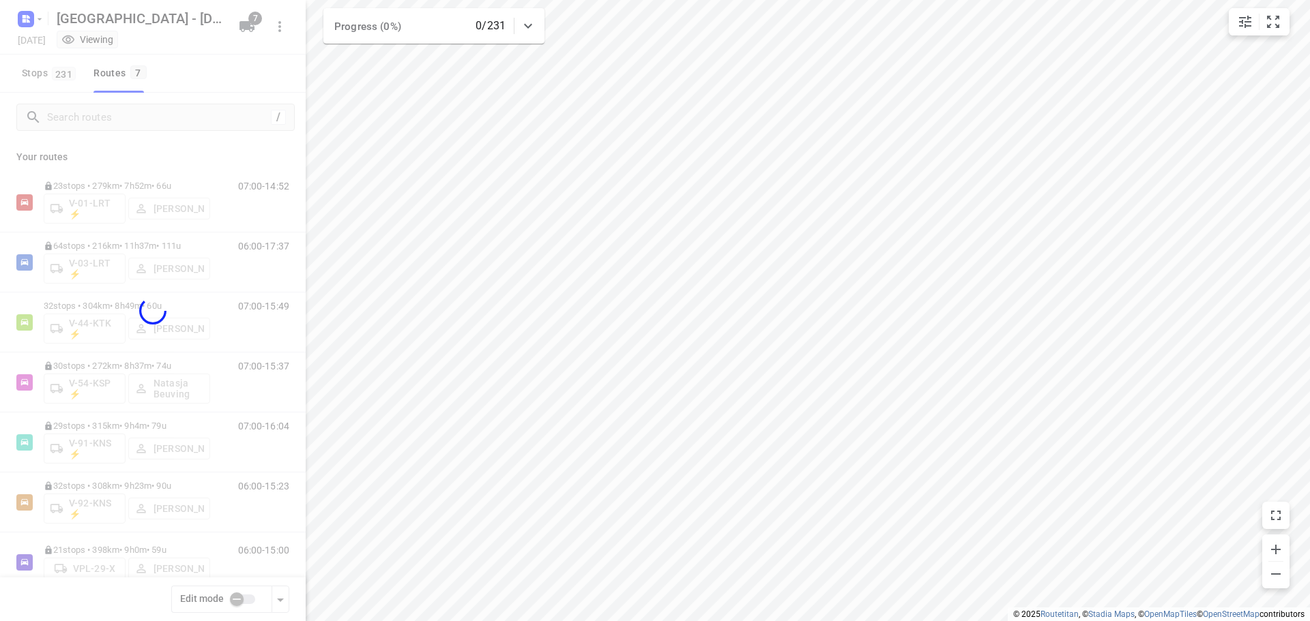
checkbox input "false"
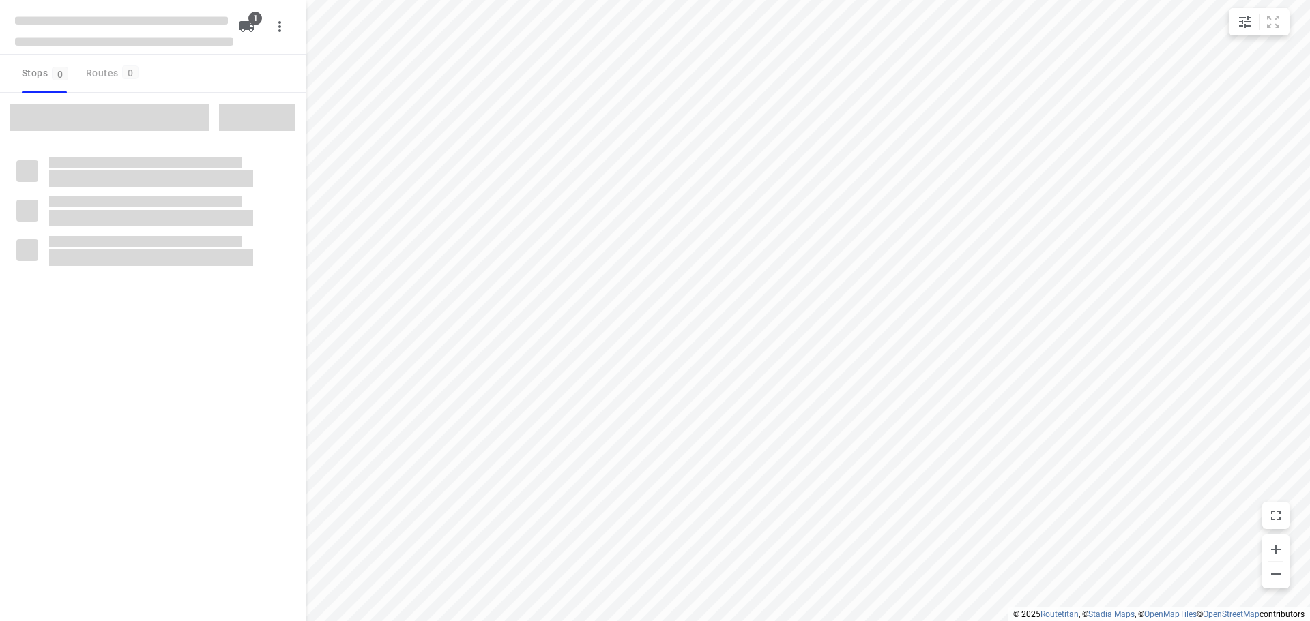
type input "distance"
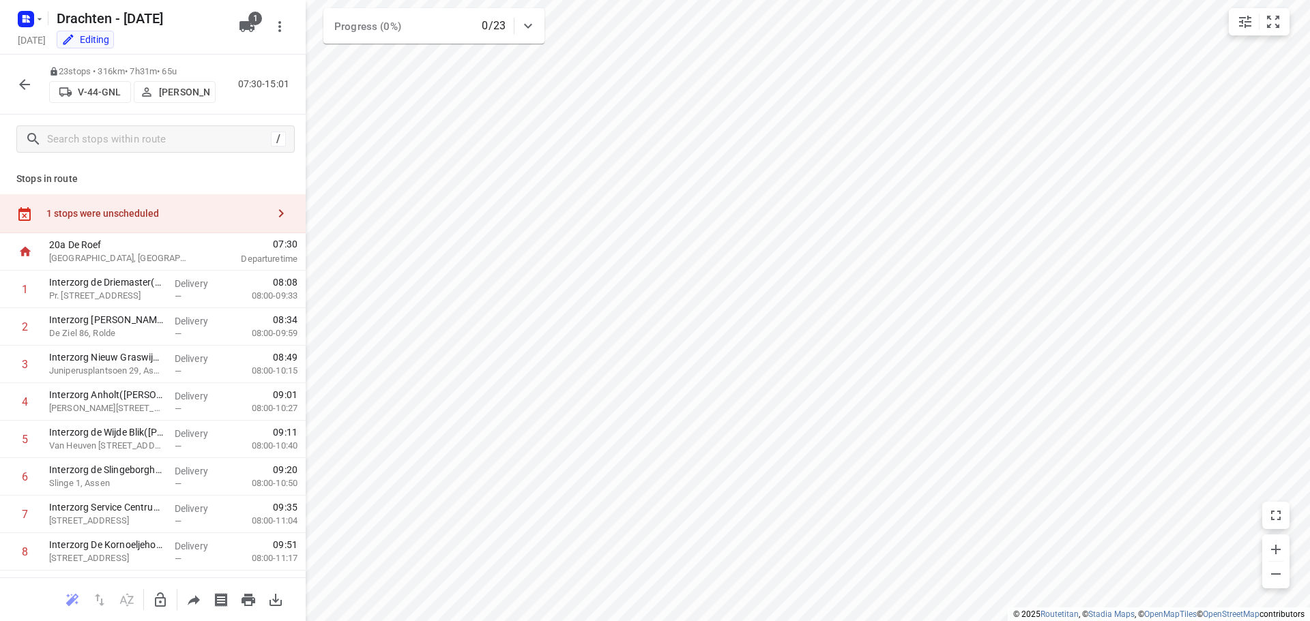
click at [93, 211] on div "1 stops were unscheduled" at bounding box center [156, 213] width 221 height 11
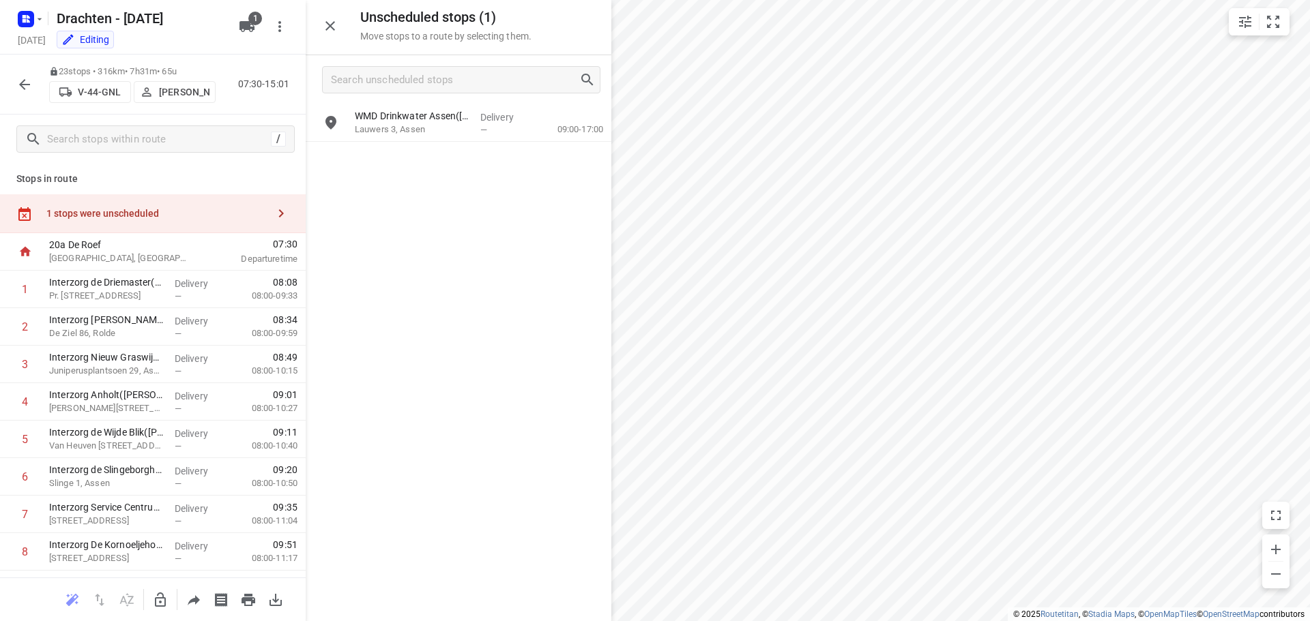
click at [158, 594] on icon "button" at bounding box center [160, 600] width 11 height 14
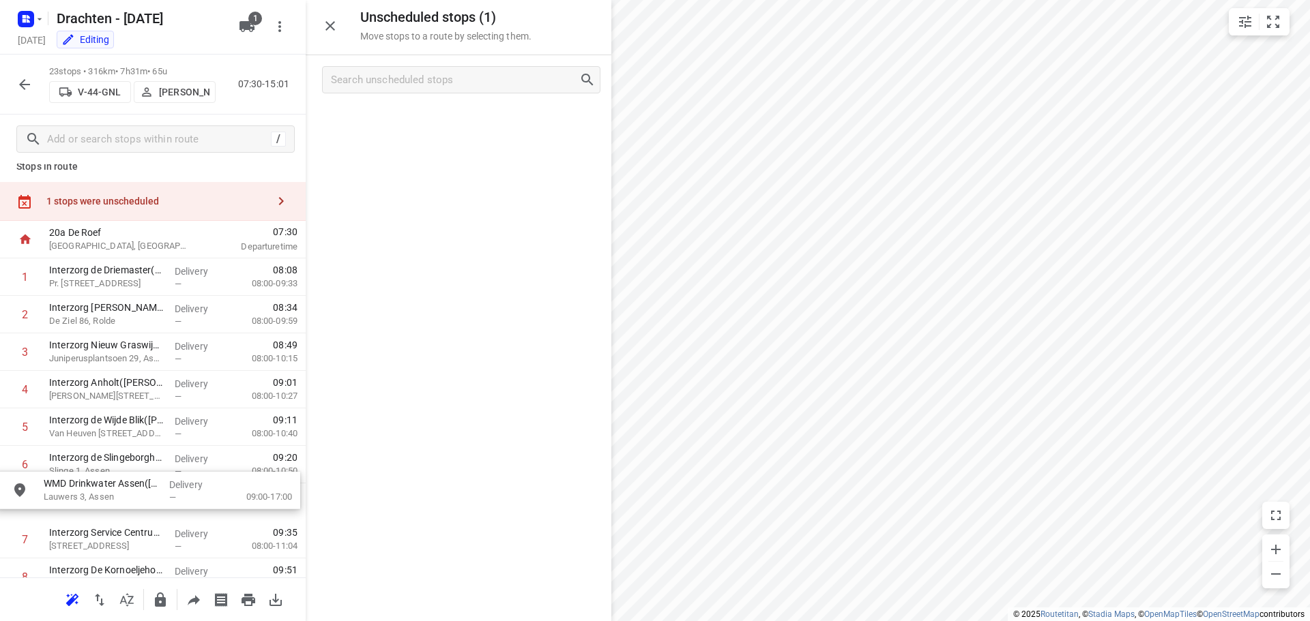
scroll to position [29, 0]
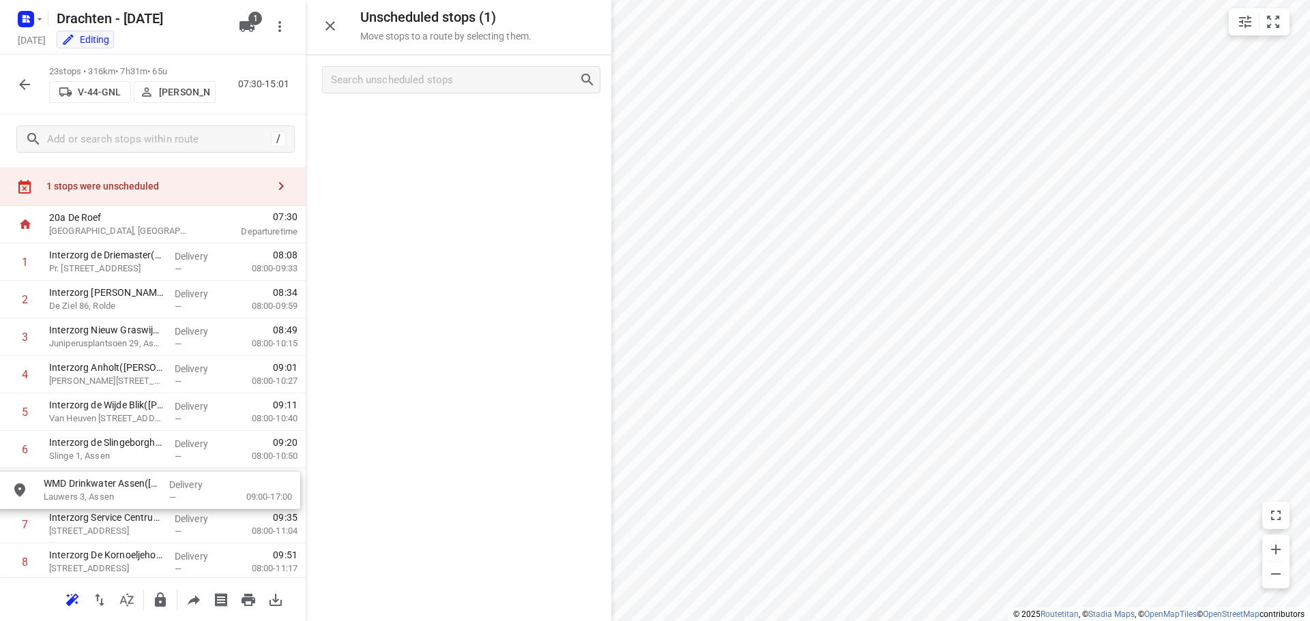
drag, startPoint x: 439, startPoint y: 123, endPoint x: 126, endPoint y: 495, distance: 485.6
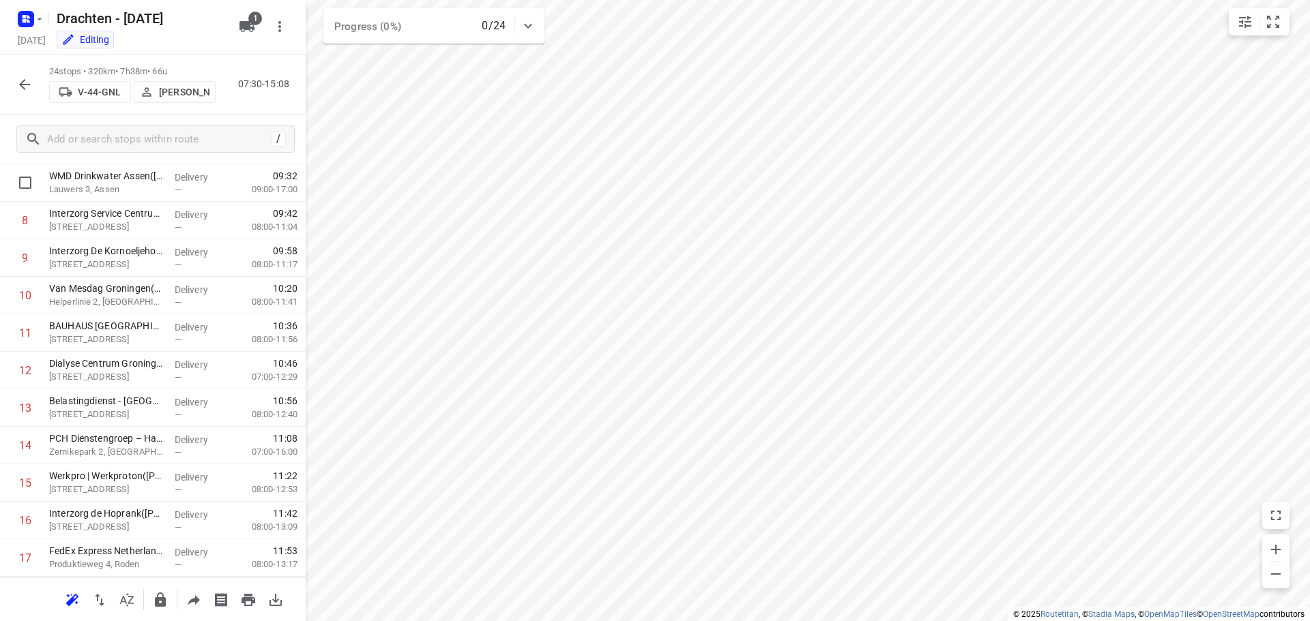
scroll to position [574, 0]
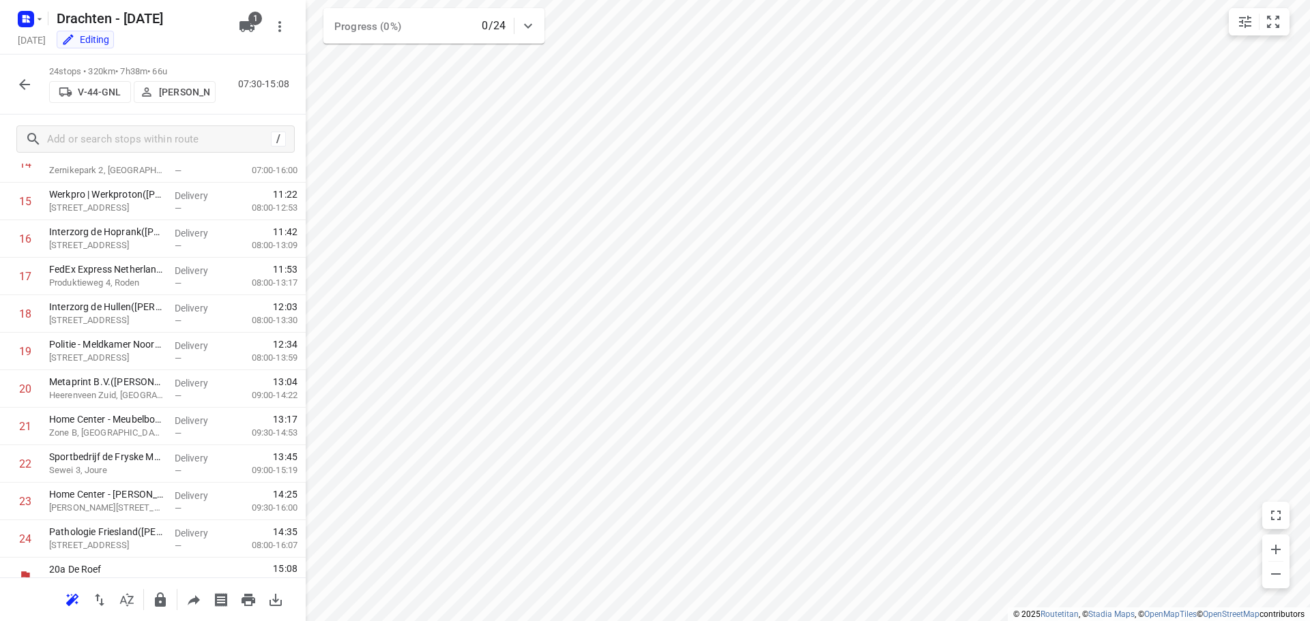
click at [168, 594] on icon "button" at bounding box center [160, 600] width 16 height 16
click at [22, 86] on icon "button" at bounding box center [24, 84] width 11 height 11
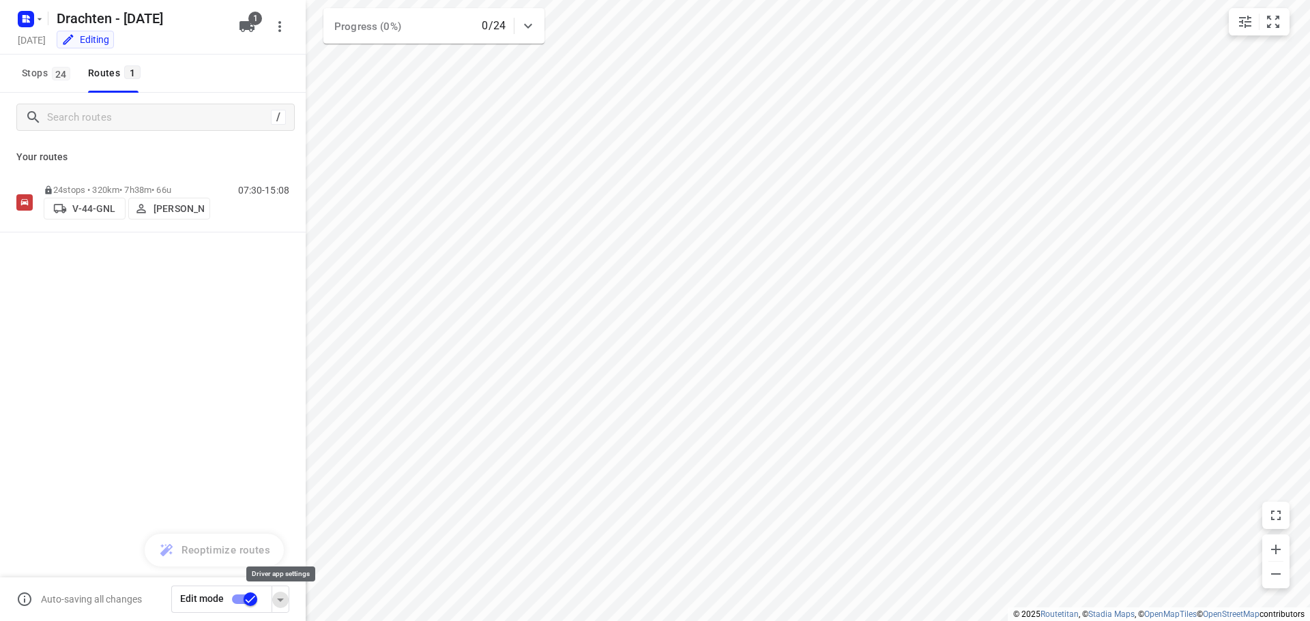
click at [280, 595] on icon "button" at bounding box center [280, 600] width 16 height 16
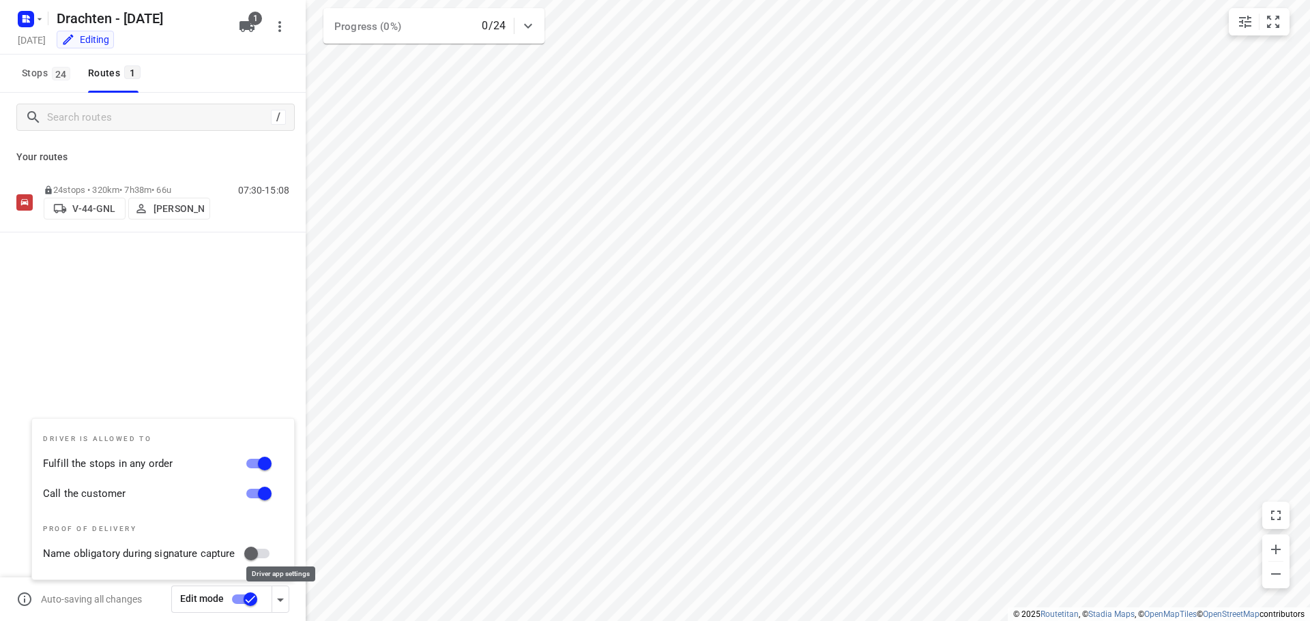
click at [280, 595] on icon "button" at bounding box center [280, 600] width 16 height 16
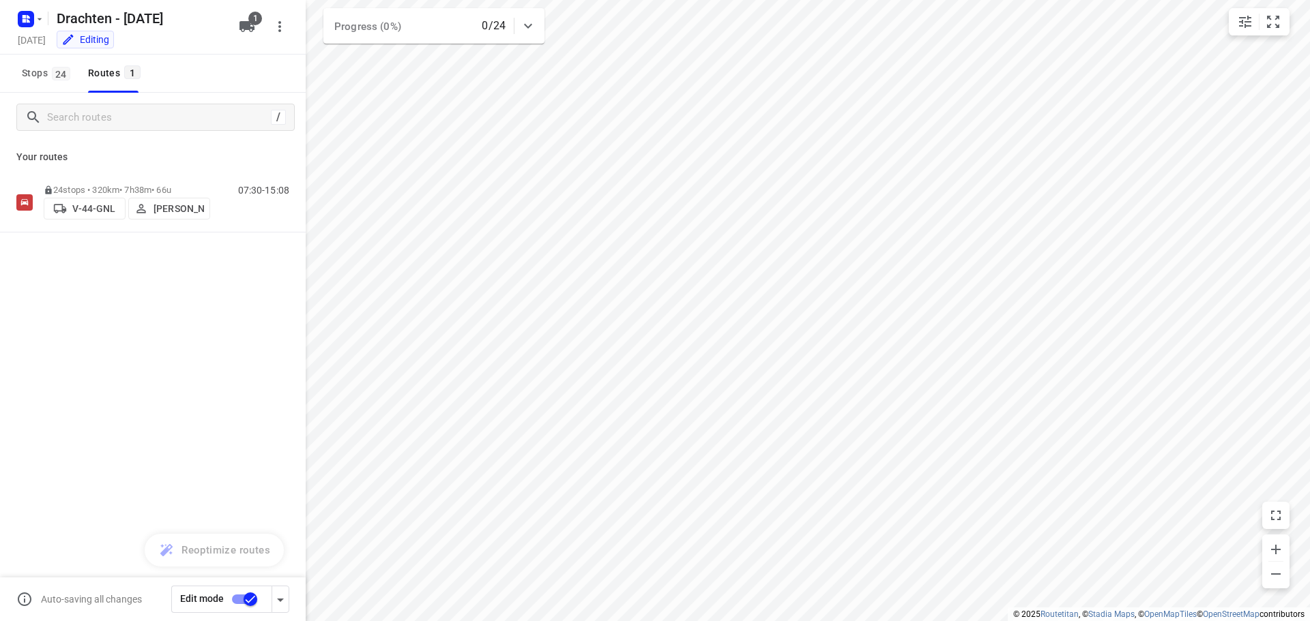
click at [252, 598] on input "checkbox" at bounding box center [250, 600] width 78 height 26
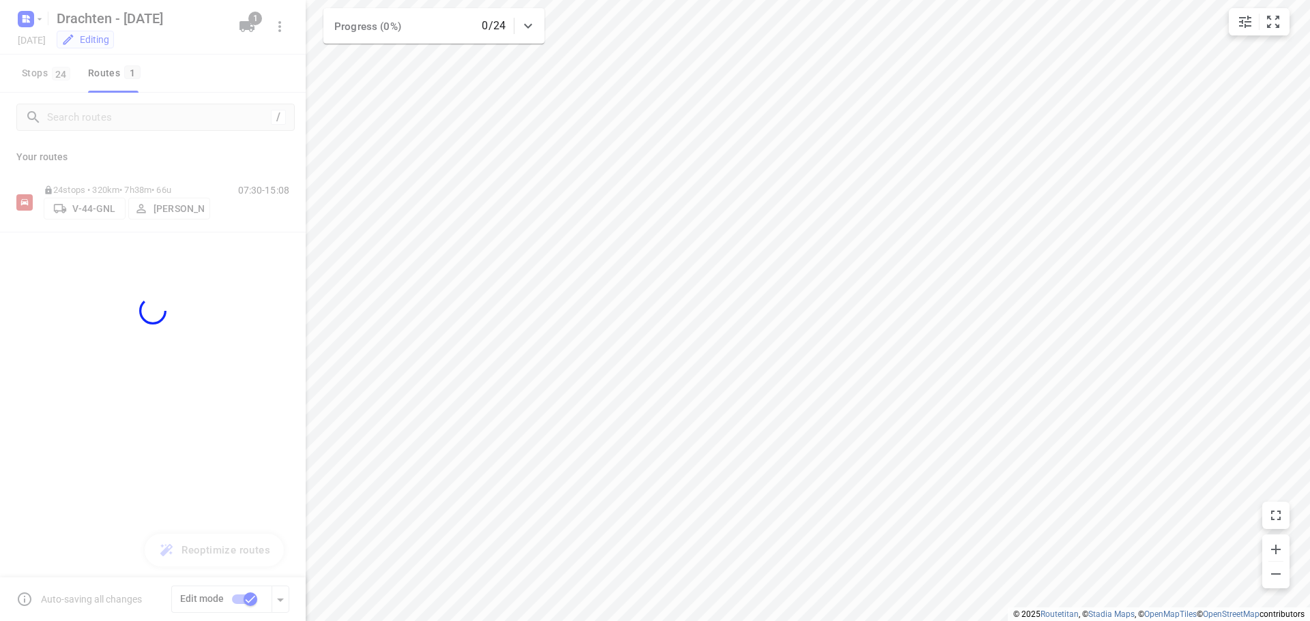
checkbox input "false"
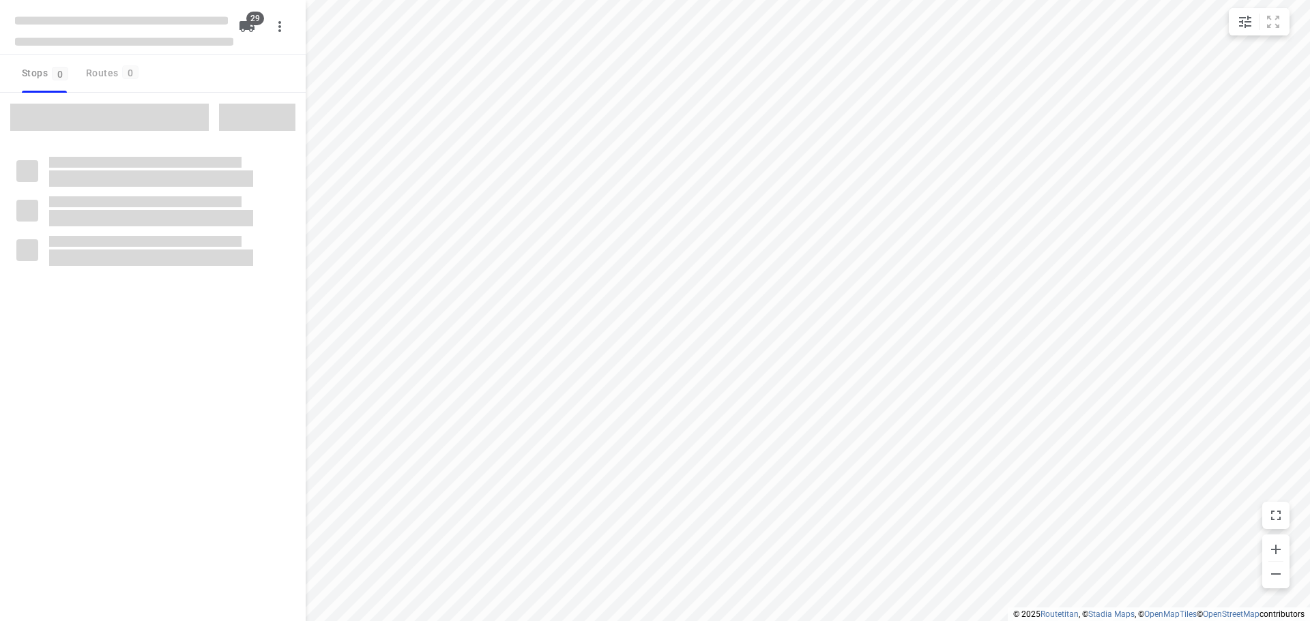
type input "distance"
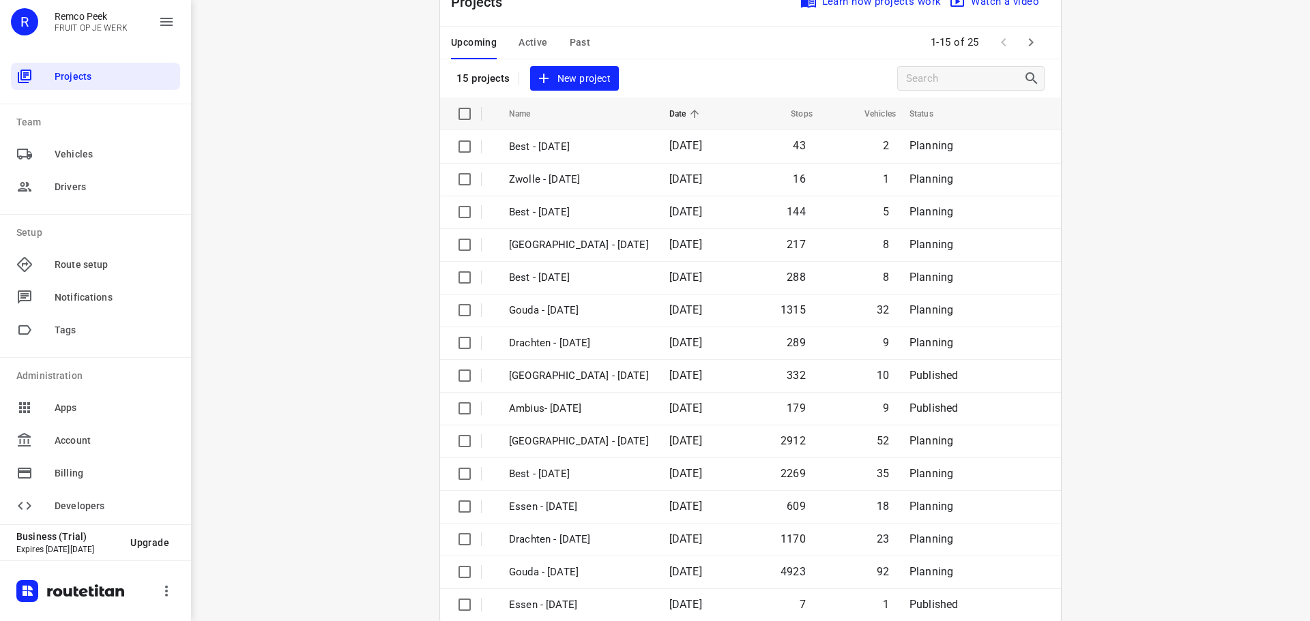
scroll to position [68, 0]
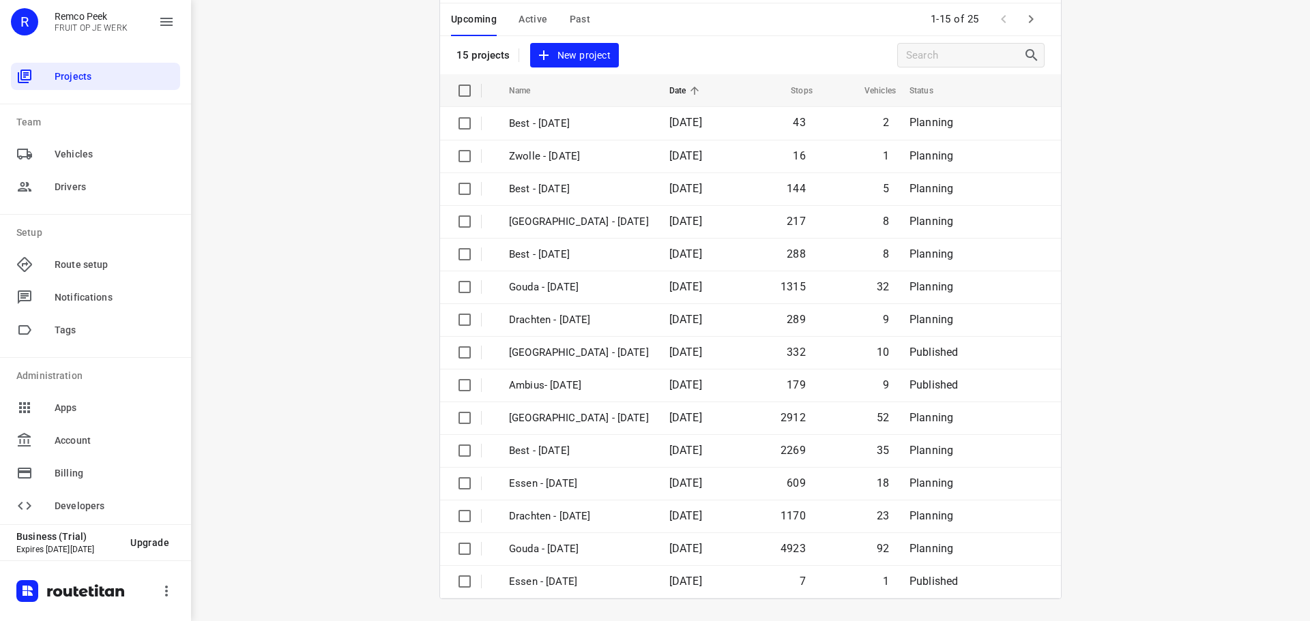
click at [1025, 19] on icon "button" at bounding box center [1031, 19] width 16 height 16
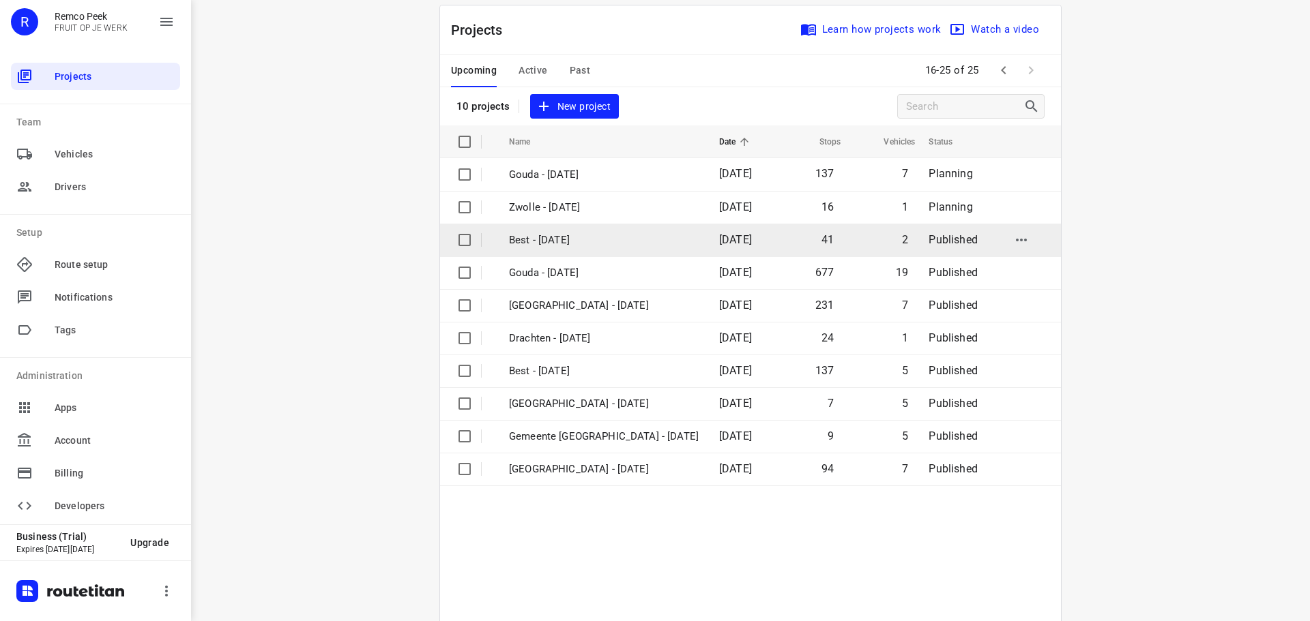
scroll to position [0, 0]
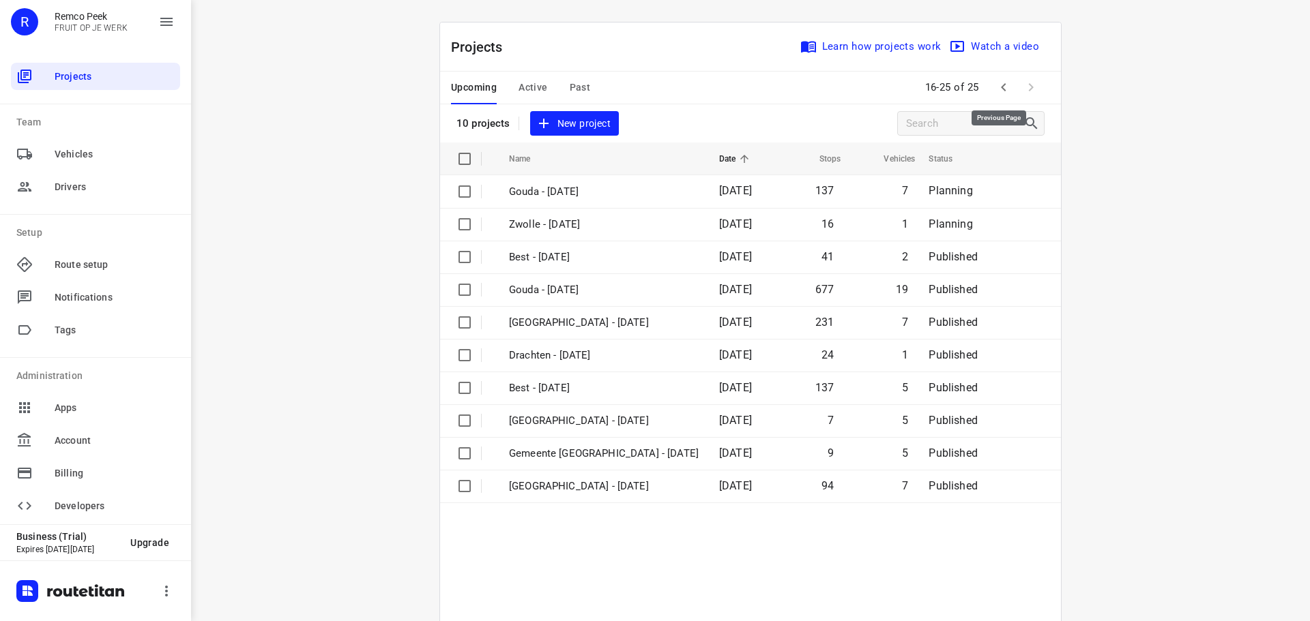
click at [1006, 87] on icon "button" at bounding box center [1003, 87] width 16 height 16
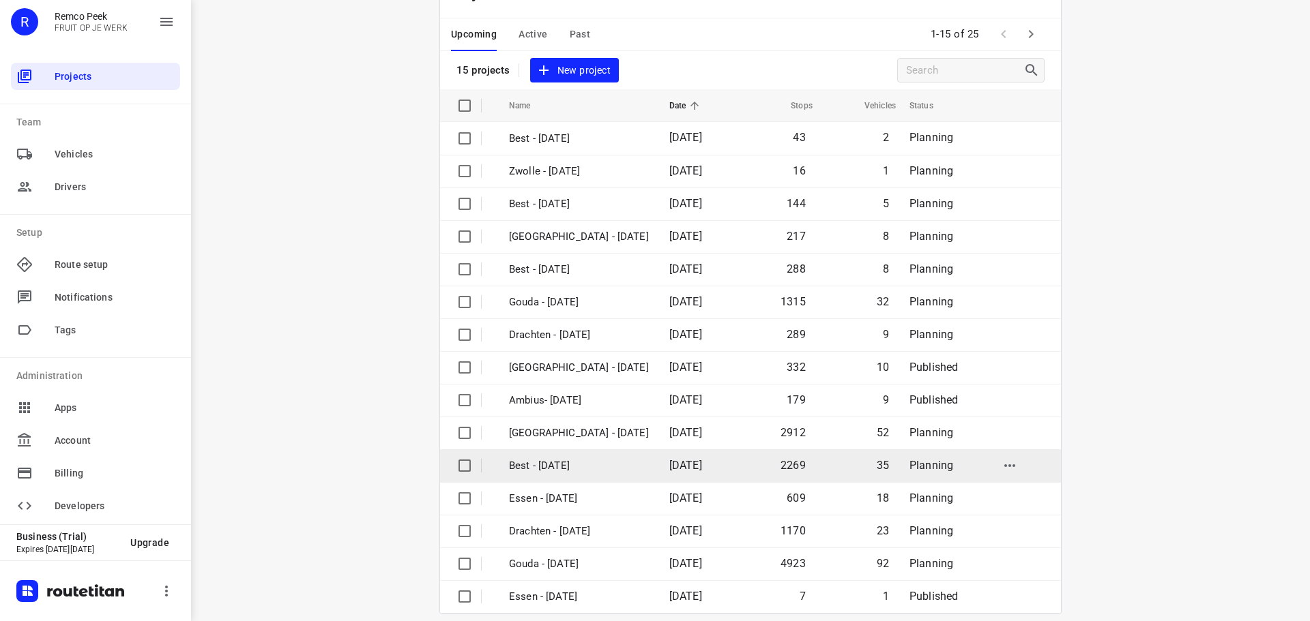
scroll to position [68, 0]
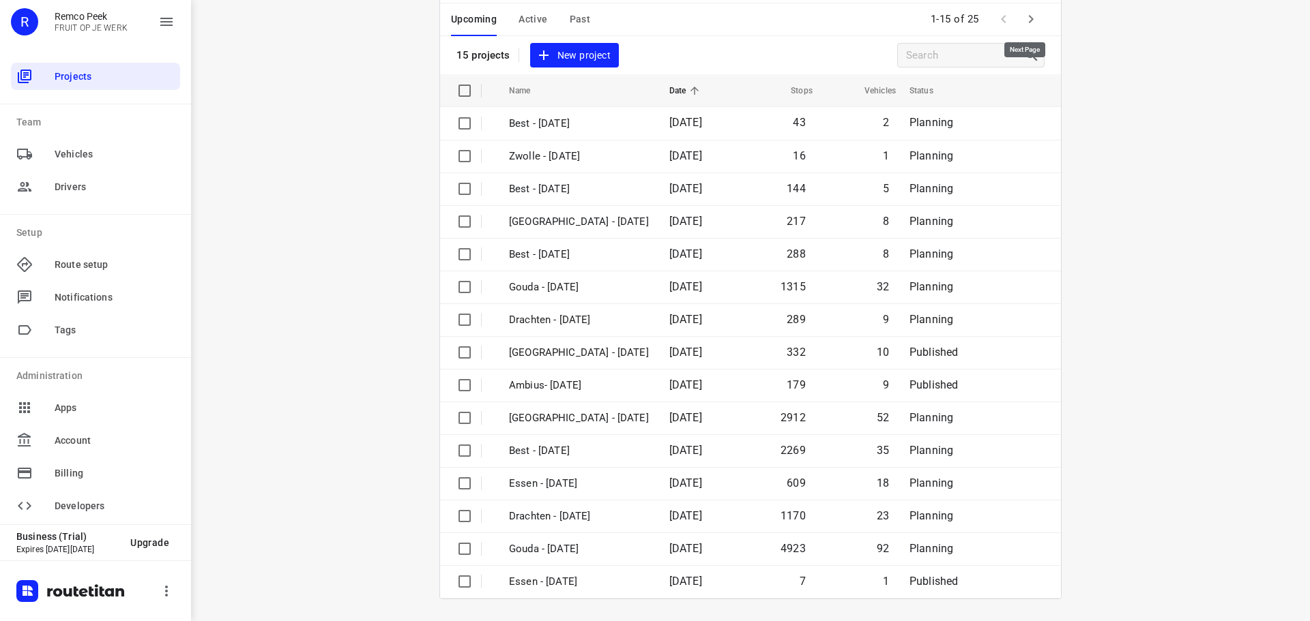
click at [1025, 23] on icon "button" at bounding box center [1031, 19] width 16 height 16
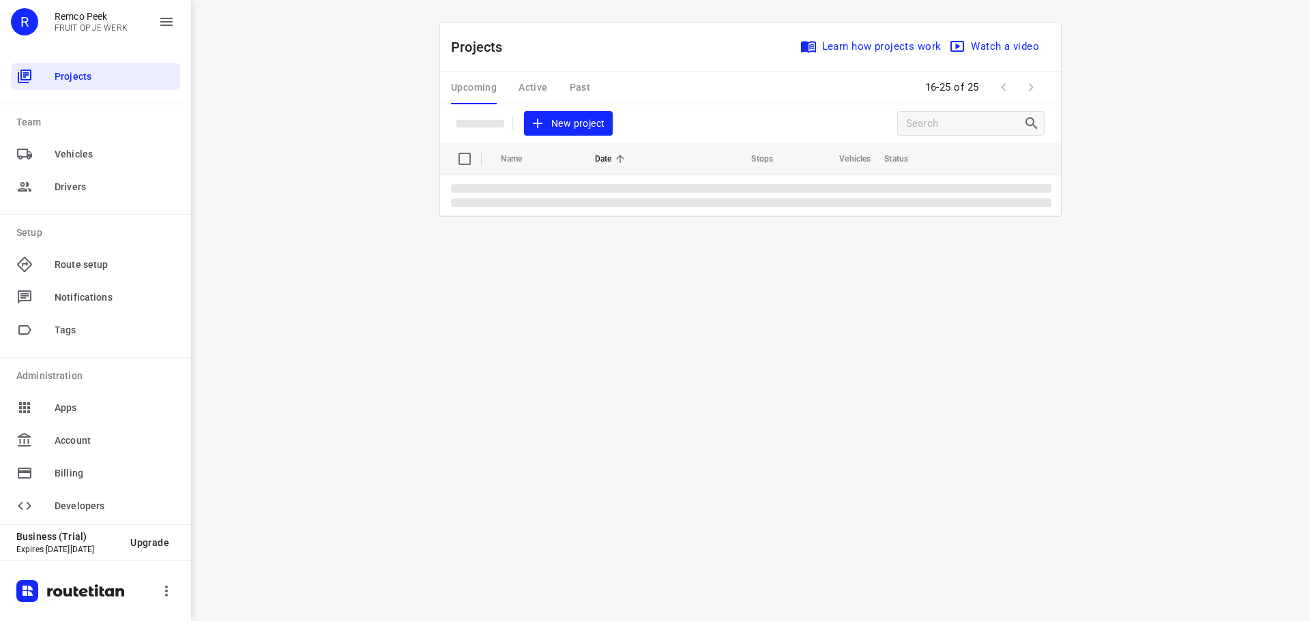
scroll to position [0, 0]
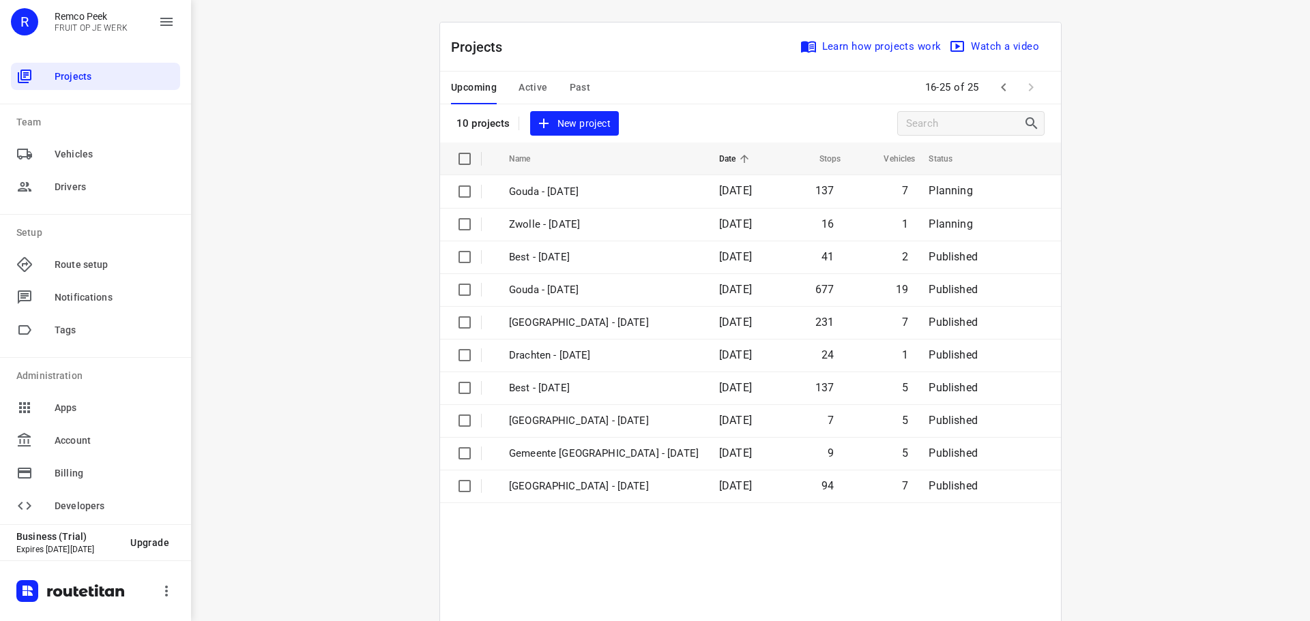
click at [1120, 143] on div "i © 2025 Routetitan , © Stadia Maps , © OpenMapTiles © OpenStreetMap contributo…" at bounding box center [750, 310] width 1119 height 621
